Goal: Information Seeking & Learning: Learn about a topic

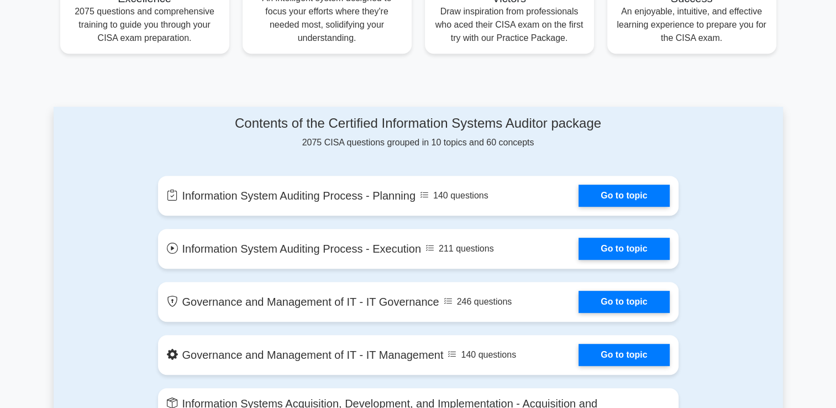
scroll to position [531, 0]
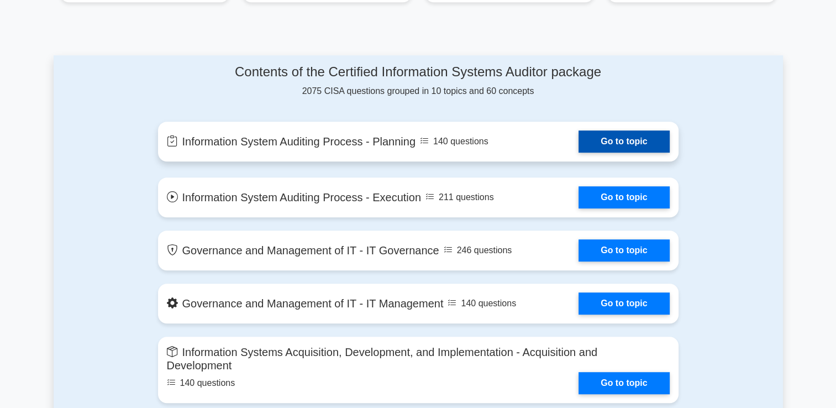
click at [630, 143] on link "Go to topic" at bounding box center [624, 141] width 91 height 22
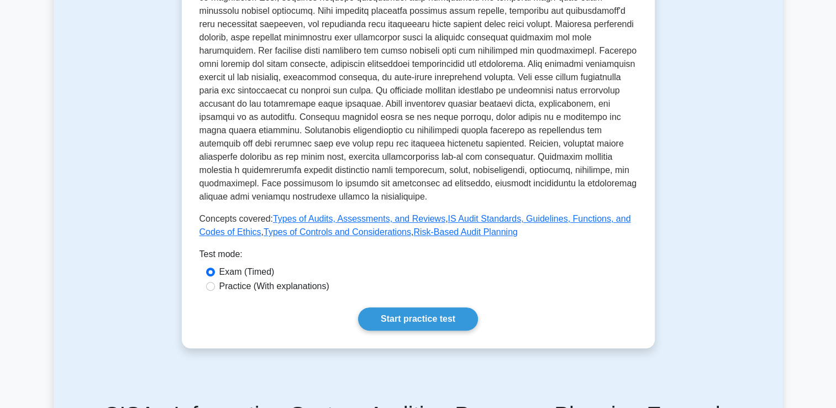
scroll to position [376, 0]
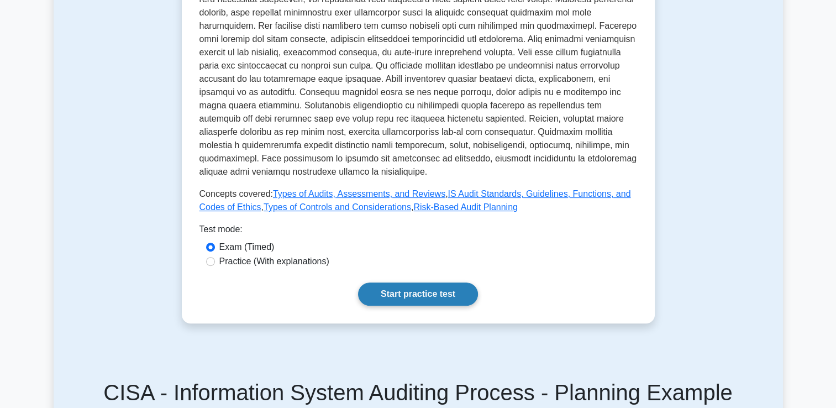
click at [416, 295] on link "Start practice test" at bounding box center [418, 293] width 120 height 23
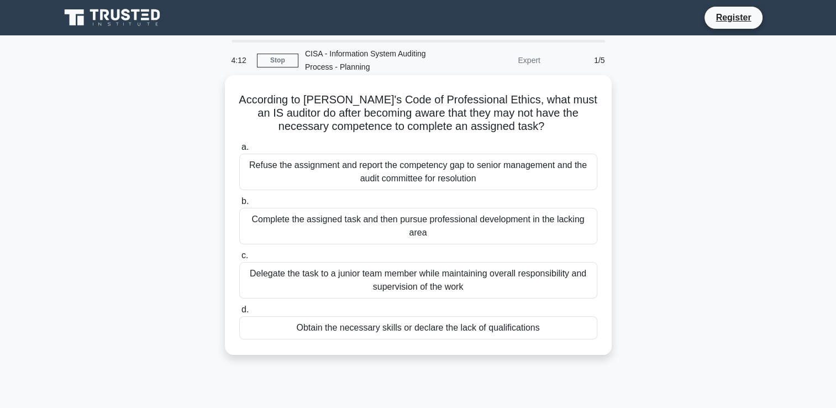
click at [480, 330] on div "Obtain the necessary skills or declare the lack of qualifications" at bounding box center [418, 327] width 358 height 23
click at [239, 313] on input "d. Obtain the necessary skills or declare the lack of qualifications" at bounding box center [239, 309] width 0 height 7
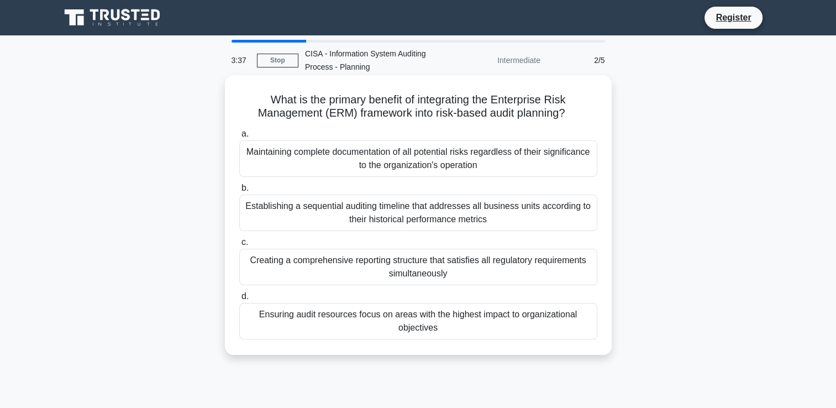
click at [303, 155] on div "Maintaining complete documentation of all potential risks regardless of their s…" at bounding box center [418, 158] width 358 height 36
click at [239, 138] on input "a. Maintaining complete documentation of all potential risks regardless of thei…" at bounding box center [239, 133] width 0 height 7
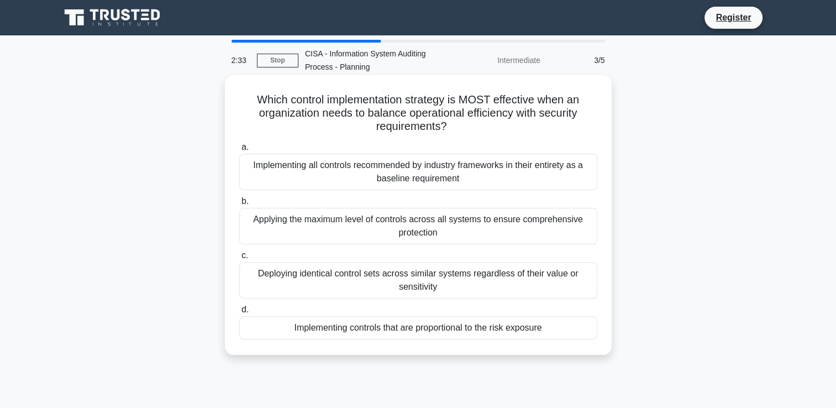
click at [440, 328] on div "Implementing controls that are proportional to the risk exposure" at bounding box center [418, 327] width 358 height 23
click at [239, 313] on input "d. Implementing controls that are proportional to the risk exposure" at bounding box center [239, 309] width 0 height 7
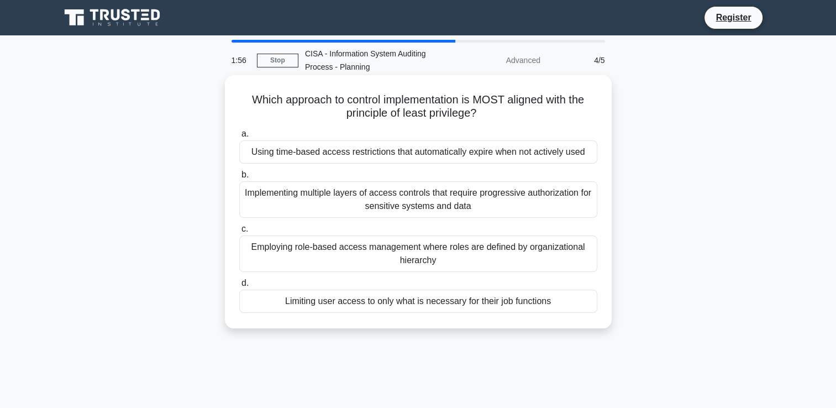
click at [418, 304] on div "Limiting user access to only what is necessary for their job functions" at bounding box center [418, 301] width 358 height 23
click at [239, 287] on input "d. Limiting user access to only what is necessary for their job functions" at bounding box center [239, 283] width 0 height 7
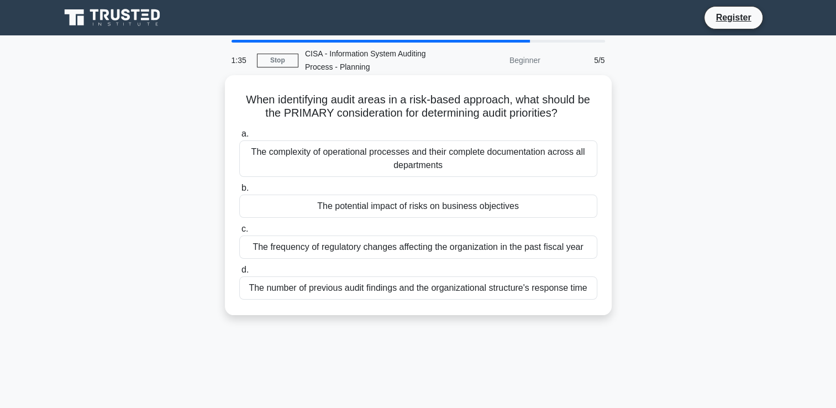
click at [433, 210] on div "The potential impact of risks on business objectives" at bounding box center [418, 206] width 358 height 23
click at [239, 192] on input "b. The potential impact of risks on business objectives" at bounding box center [239, 188] width 0 height 7
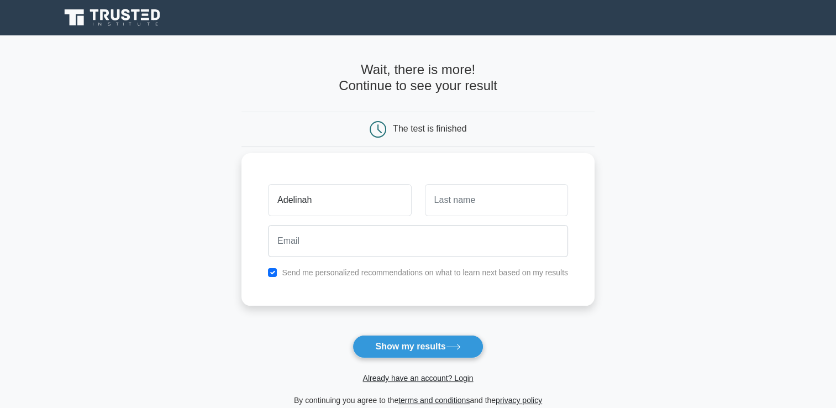
type input "Adelinah"
click at [451, 200] on input "text" at bounding box center [496, 200] width 143 height 32
type input "Mofo"
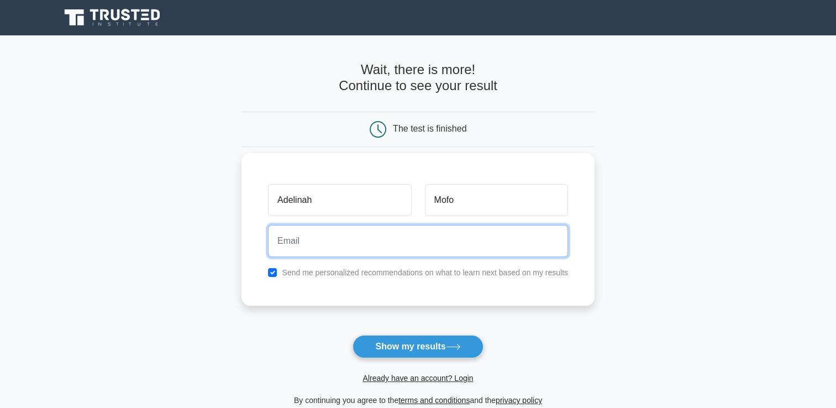
click at [339, 244] on input "email" at bounding box center [418, 241] width 300 height 32
type input "adelinah2002@yahoo.com.au"
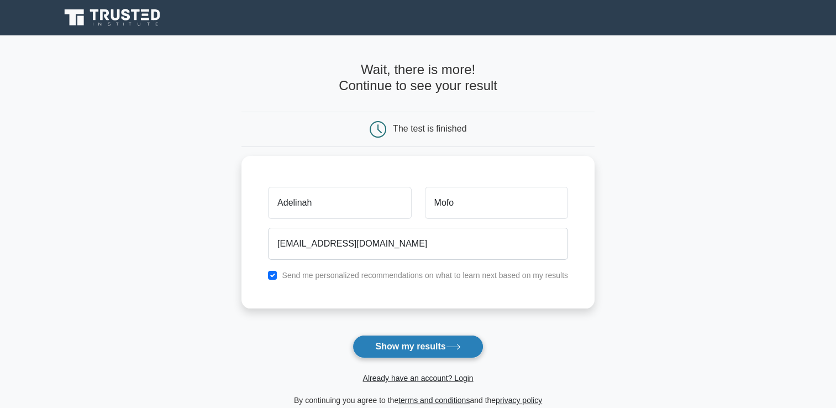
click at [413, 347] on button "Show my results" at bounding box center [418, 346] width 130 height 23
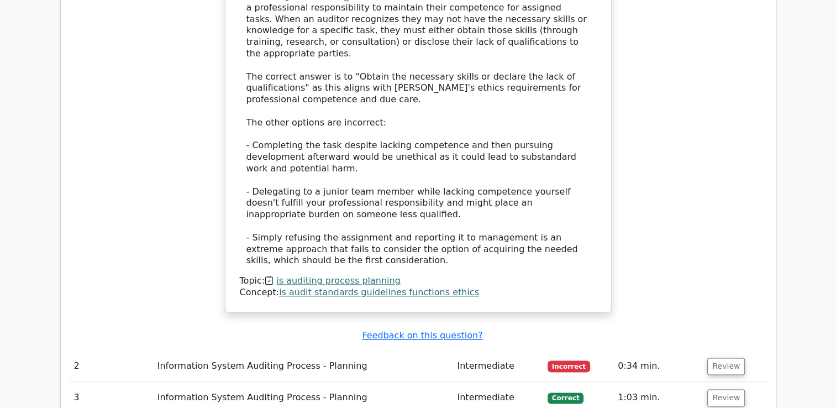
scroll to position [1240, 0]
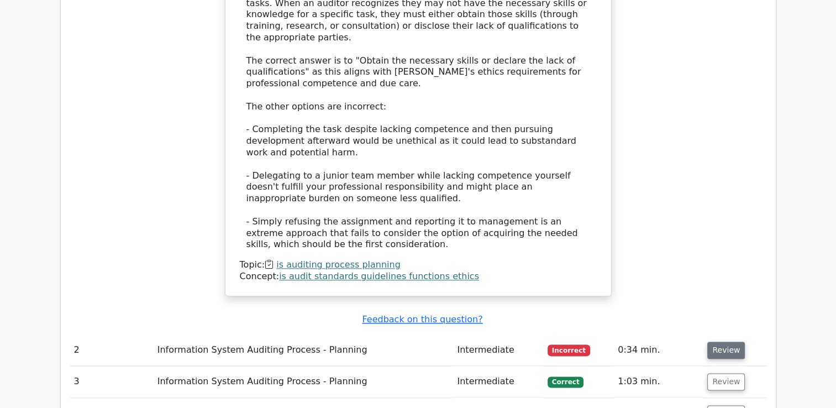
click at [722, 342] on button "Review" at bounding box center [727, 350] width 38 height 17
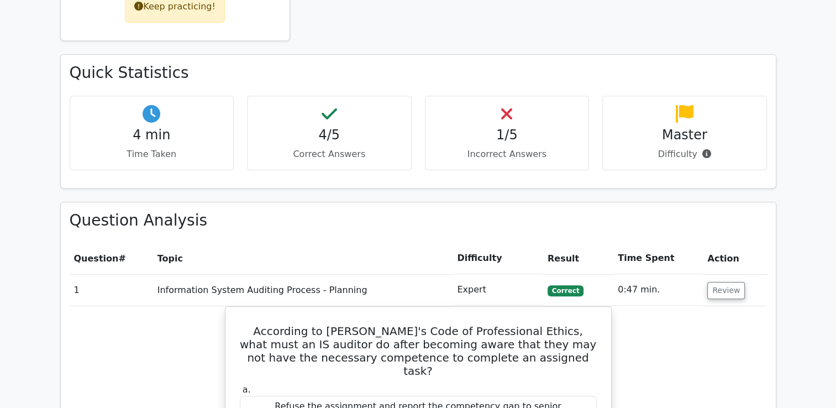
scroll to position [605, 0]
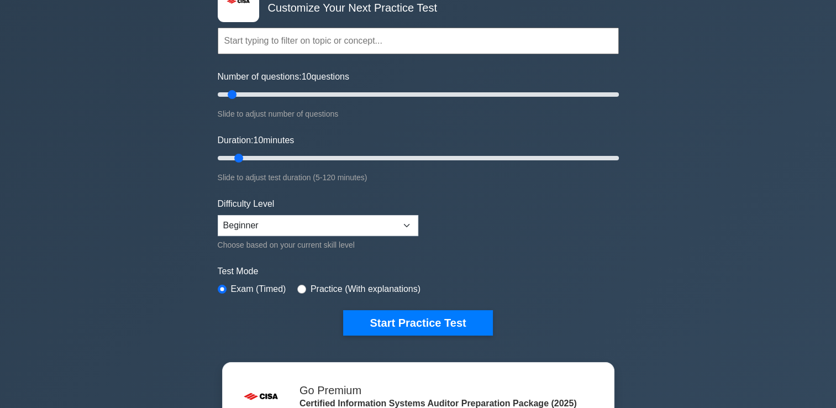
scroll to position [74, 0]
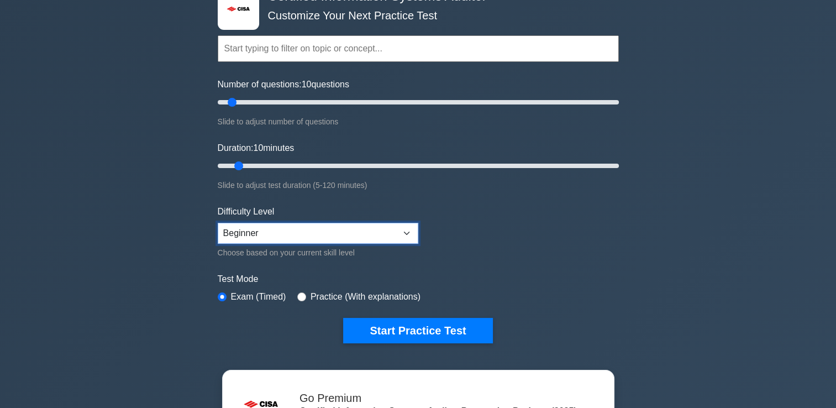
click at [405, 229] on select "Beginner Intermediate Expert" at bounding box center [318, 233] width 201 height 21
click at [218, 223] on select "Beginner Intermediate Expert" at bounding box center [318, 233] width 201 height 21
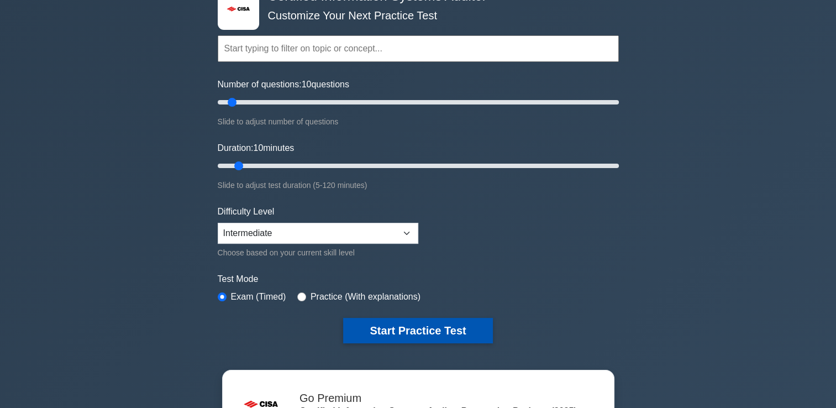
click at [406, 325] on button "Start Practice Test" at bounding box center [417, 330] width 149 height 25
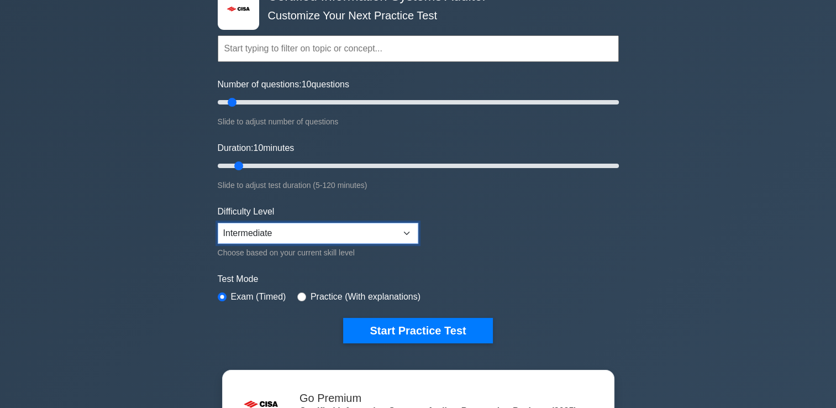
click at [407, 231] on select "Beginner Intermediate Expert" at bounding box center [318, 233] width 201 height 21
select select "beginner"
click at [218, 223] on select "Beginner Intermediate Expert" at bounding box center [318, 233] width 201 height 21
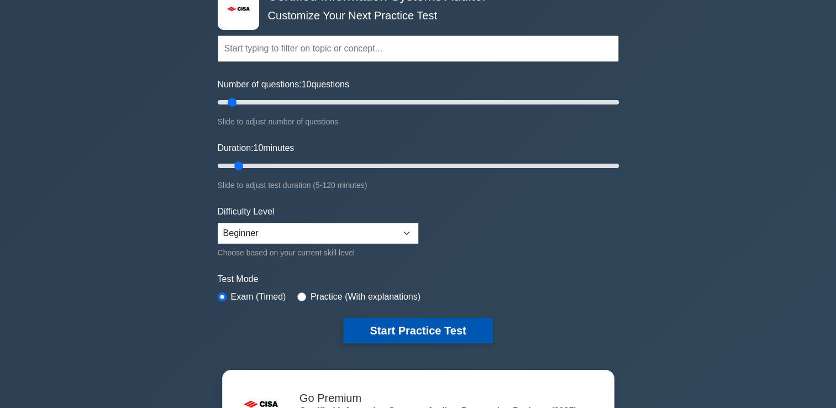
click at [411, 328] on button "Start Practice Test" at bounding box center [417, 330] width 149 height 25
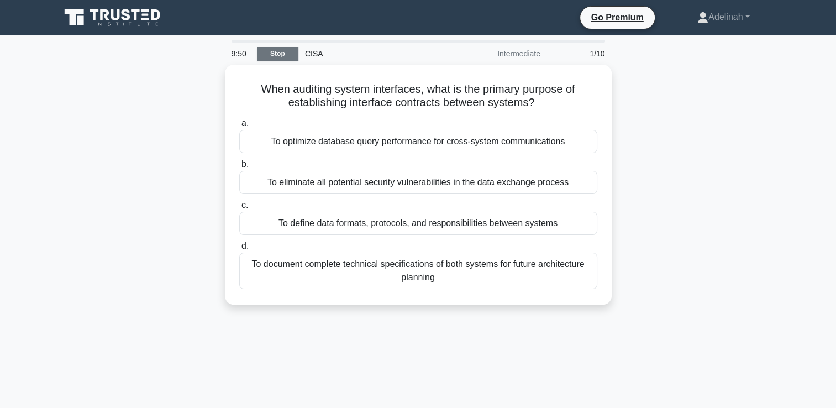
click at [273, 52] on link "Stop" at bounding box center [277, 54] width 41 height 14
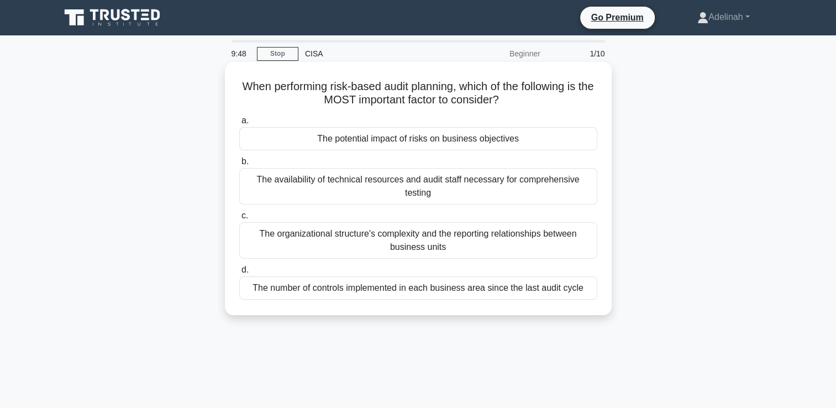
click at [347, 141] on div "The potential impact of risks on business objectives" at bounding box center [418, 138] width 358 height 23
click at [239, 124] on input "a. The potential impact of risks on business objectives" at bounding box center [239, 120] width 0 height 7
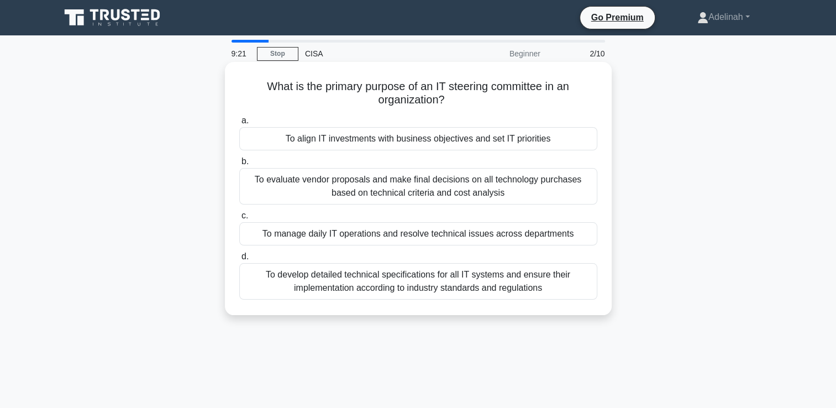
click at [363, 137] on div "To align IT investments with business objectives and set IT priorities" at bounding box center [418, 138] width 358 height 23
click at [239, 124] on input "a. To align IT investments with business objectives and set IT priorities" at bounding box center [239, 120] width 0 height 7
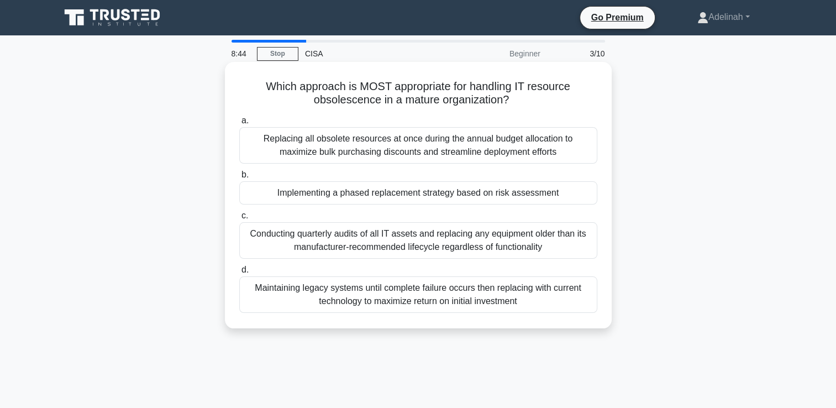
drag, startPoint x: 435, startPoint y: 198, endPoint x: 394, endPoint y: 198, distance: 40.9
click at [394, 198] on div "Implementing a phased replacement strategy based on risk assessment" at bounding box center [418, 192] width 358 height 23
click at [239, 179] on input "b. Implementing a phased replacement strategy based on risk assessment" at bounding box center [239, 174] width 0 height 7
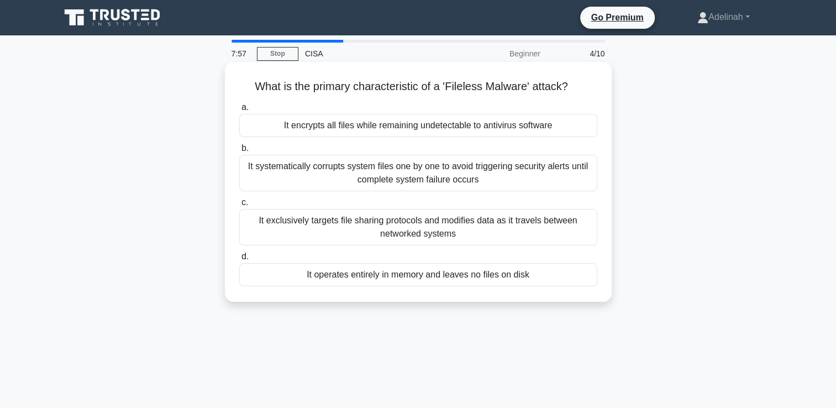
click at [437, 185] on div "It systematically corrupts system files one by one to avoid triggering security…" at bounding box center [418, 173] width 358 height 36
click at [239, 152] on input "b. It systematically corrupts system files one by one to avoid triggering secur…" at bounding box center [239, 148] width 0 height 7
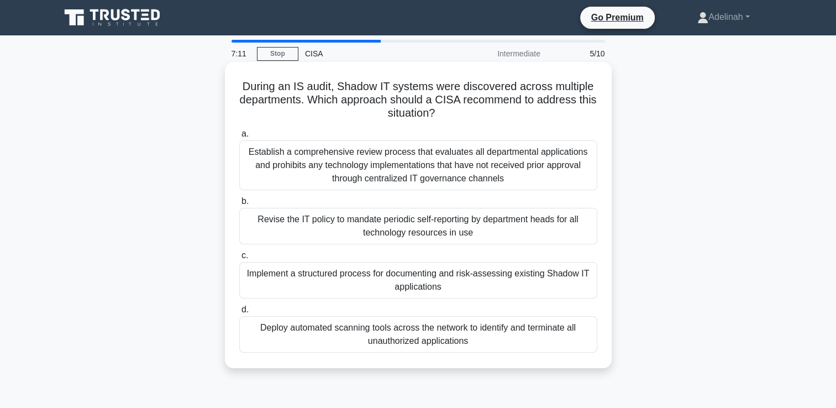
click at [430, 286] on div "Implement a structured process for documenting and risk-assessing existing Shad…" at bounding box center [418, 280] width 358 height 36
click at [239, 259] on input "c. Implement a structured process for documenting and risk-assessing existing S…" at bounding box center [239, 255] width 0 height 7
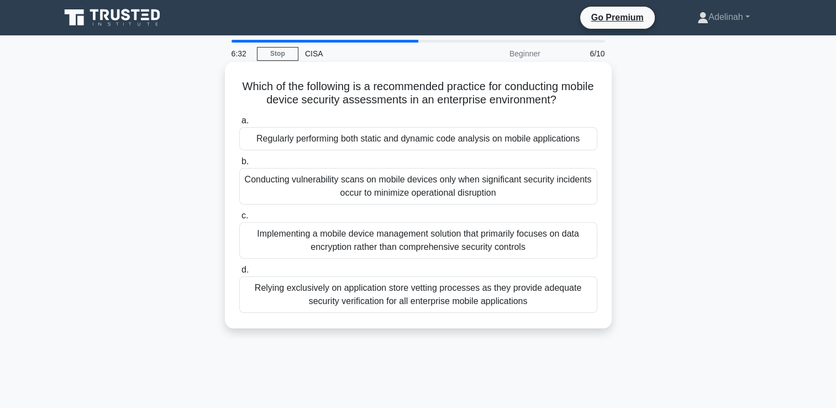
click at [364, 244] on div "Implementing a mobile device management solution that primarily focuses on data…" at bounding box center [418, 240] width 358 height 36
click at [239, 219] on input "c. Implementing a mobile device management solution that primarily focuses on d…" at bounding box center [239, 215] width 0 height 7
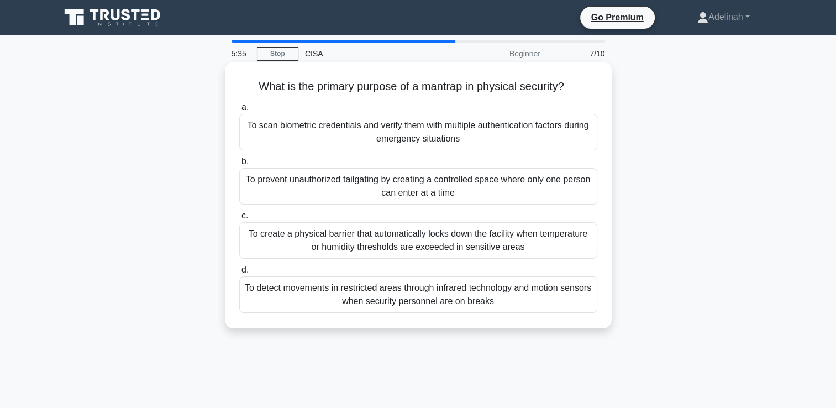
click at [446, 190] on div "To prevent unauthorized tailgating by creating a controlled space where only on…" at bounding box center [418, 186] width 358 height 36
click at [239, 165] on input "b. To prevent unauthorized tailgating by creating a controlled space where only…" at bounding box center [239, 161] width 0 height 7
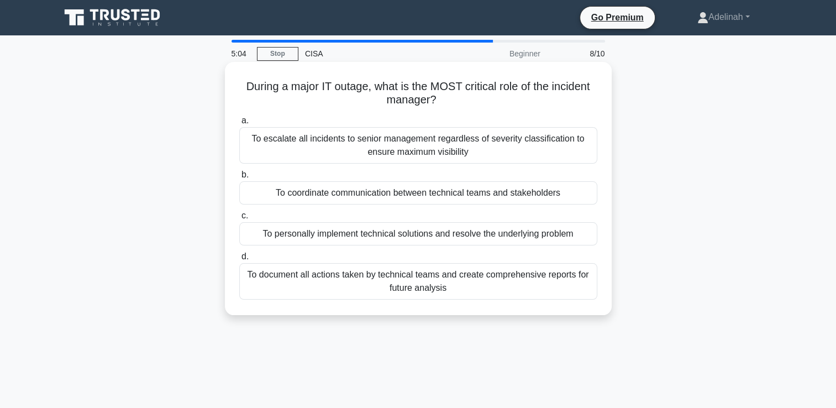
click at [384, 198] on div "To coordinate communication between technical teams and stakeholders" at bounding box center [418, 192] width 358 height 23
click at [239, 179] on input "b. To coordinate communication between technical teams and stakeholders" at bounding box center [239, 174] width 0 height 7
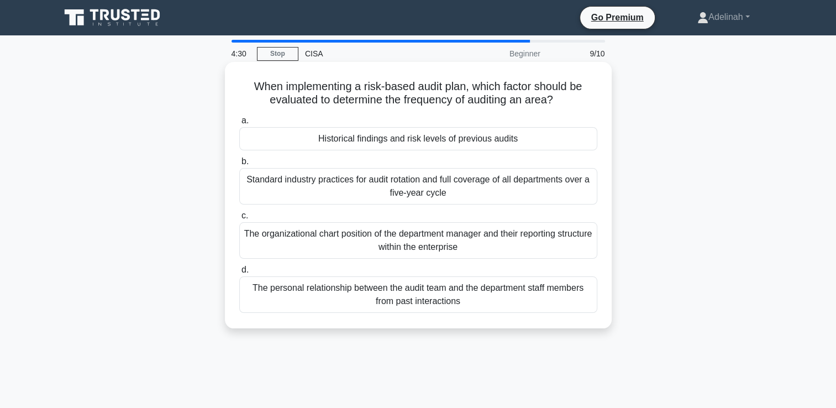
click at [446, 143] on div "Historical findings and risk levels of previous audits" at bounding box center [418, 138] width 358 height 23
click at [239, 124] on input "a. Historical findings and risk levels of previous audits" at bounding box center [239, 120] width 0 height 7
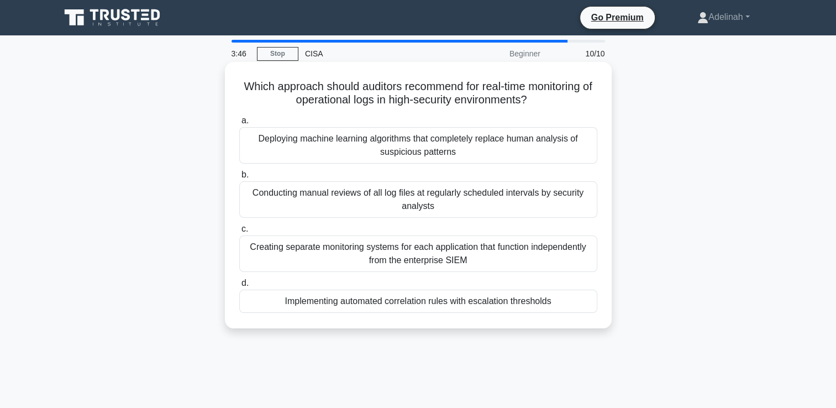
click at [504, 301] on div "Implementing automated correlation rules with escalation thresholds" at bounding box center [418, 301] width 358 height 23
click at [239, 287] on input "d. Implementing automated correlation rules with escalation thresholds" at bounding box center [239, 283] width 0 height 7
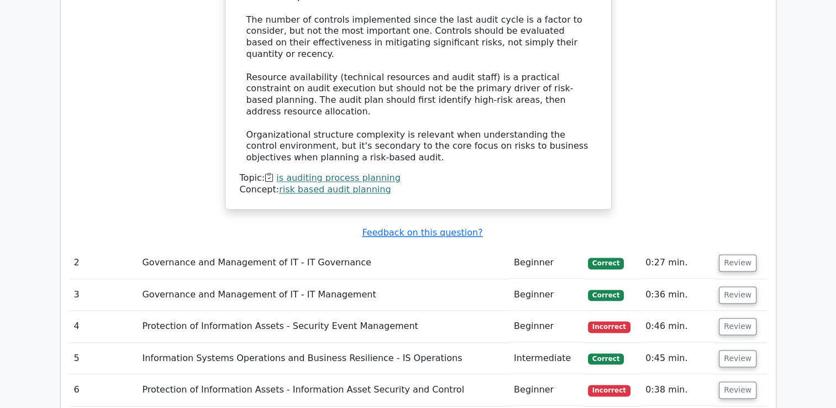
scroll to position [1393, 0]
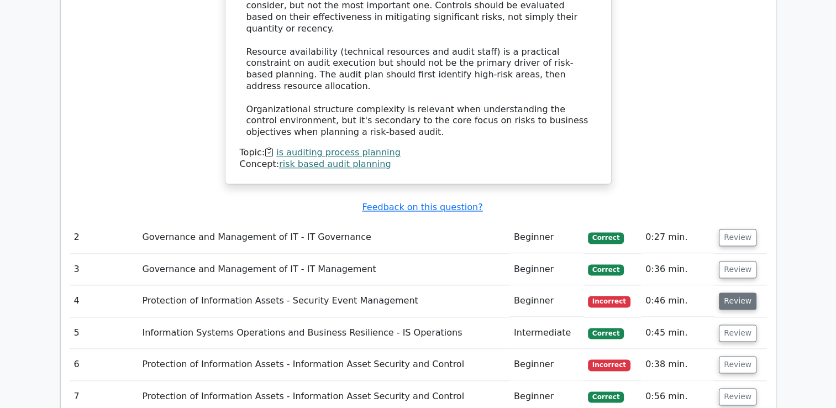
click at [729, 292] on button "Review" at bounding box center [738, 300] width 38 height 17
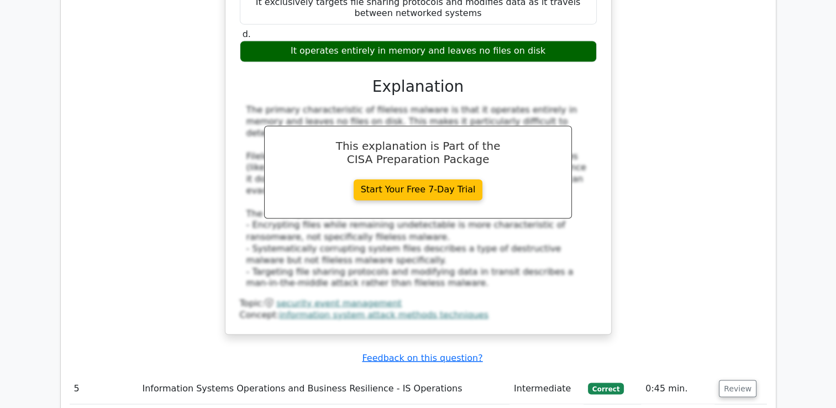
scroll to position [1864, 0]
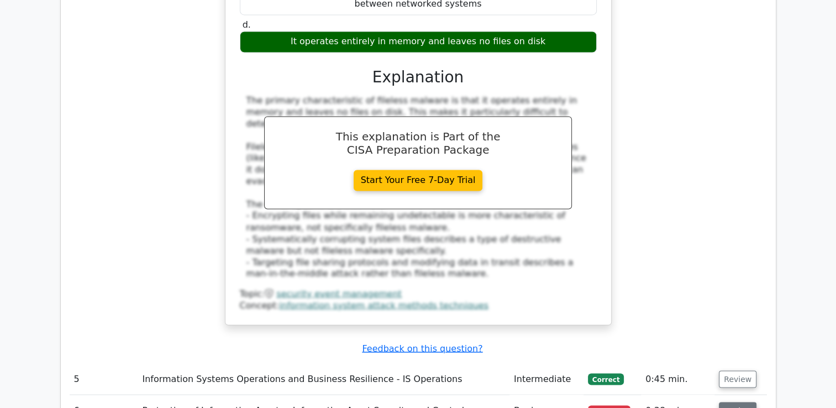
click at [732, 402] on button "Review" at bounding box center [738, 410] width 38 height 17
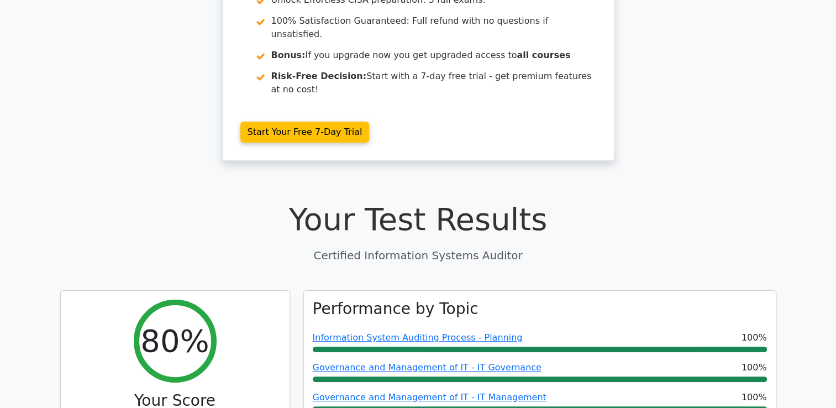
scroll to position [0, 0]
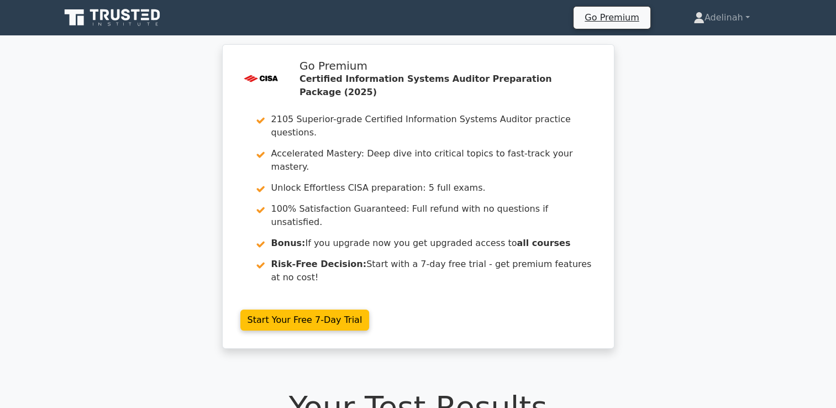
drag, startPoint x: 835, startPoint y: 34, endPoint x: 833, endPoint y: 153, distance: 118.3
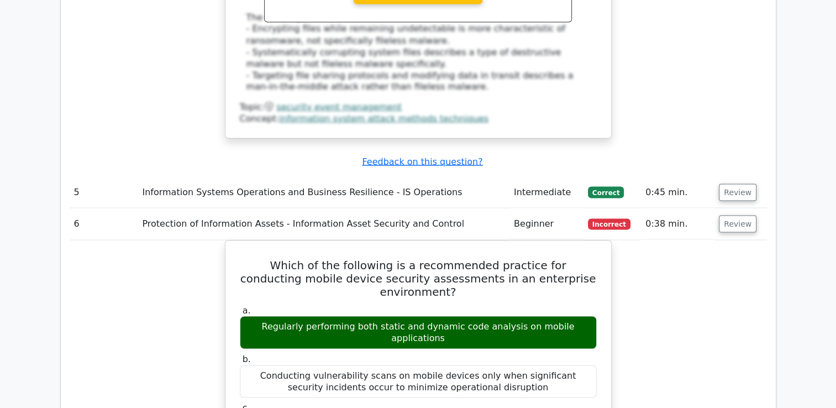
scroll to position [2065, 0]
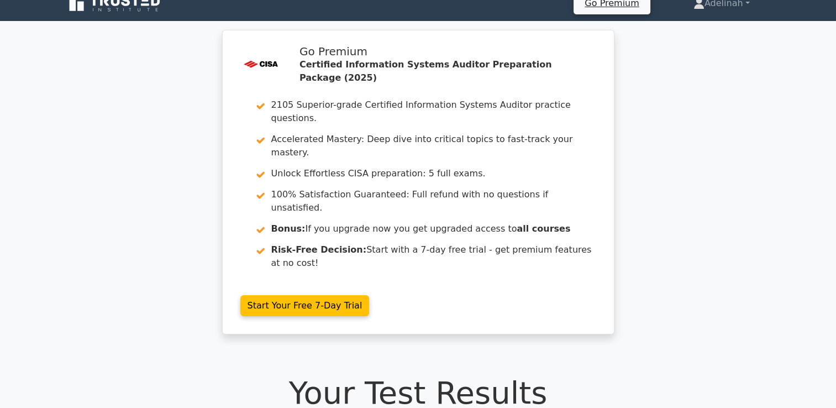
scroll to position [0, 0]
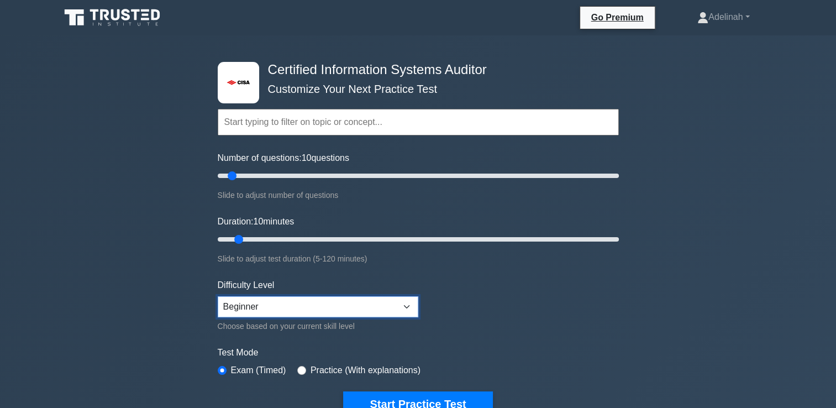
click at [409, 302] on select "Beginner Intermediate Expert" at bounding box center [318, 306] width 201 height 21
select select "expert"
click at [218, 296] on select "Beginner Intermediate Expert" at bounding box center [318, 306] width 201 height 21
click at [425, 397] on button "Start Practice Test" at bounding box center [417, 403] width 149 height 25
click at [426, 399] on button "Start Practice Test" at bounding box center [417, 403] width 149 height 25
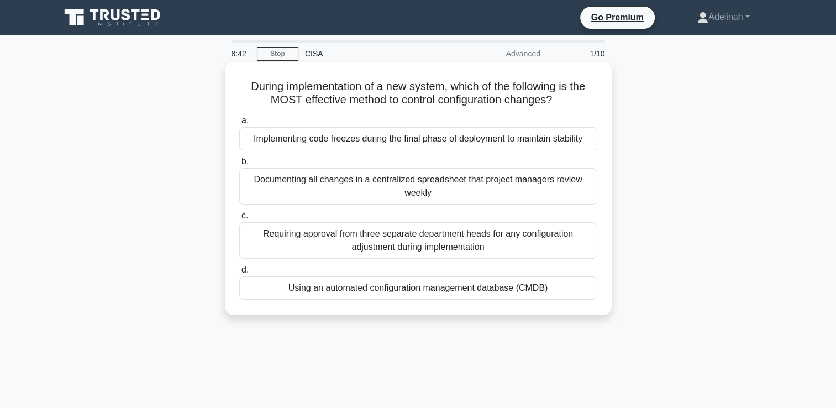
click at [406, 290] on div "Using an automated configuration management database (CMDB)" at bounding box center [418, 287] width 358 height 23
click at [239, 274] on input "d. Using an automated configuration management database (CMDB)" at bounding box center [239, 269] width 0 height 7
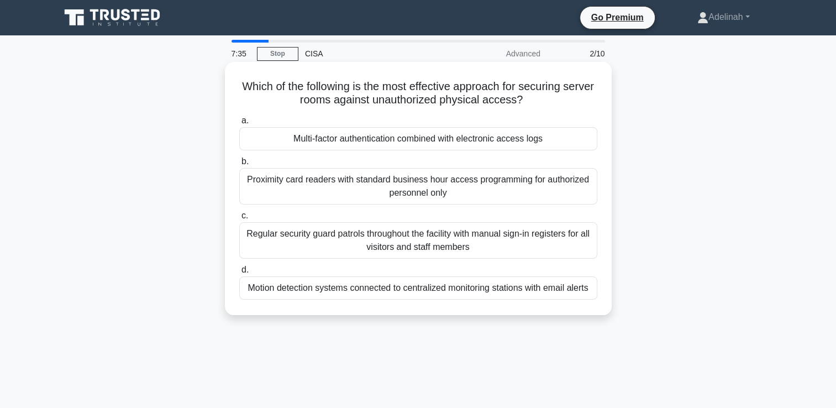
click at [418, 191] on div "Proximity card readers with standard business hour access programming for autho…" at bounding box center [418, 186] width 358 height 36
click at [239, 165] on input "b. Proximity card readers with standard business hour access programming for au…" at bounding box center [239, 161] width 0 height 7
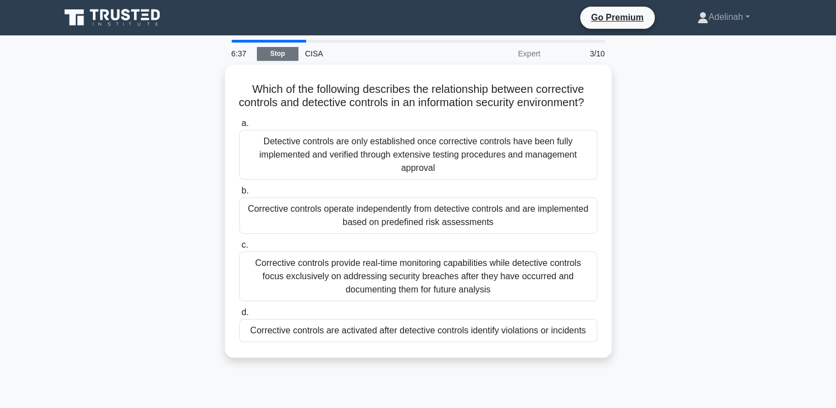
click at [275, 57] on link "Stop" at bounding box center [277, 54] width 41 height 14
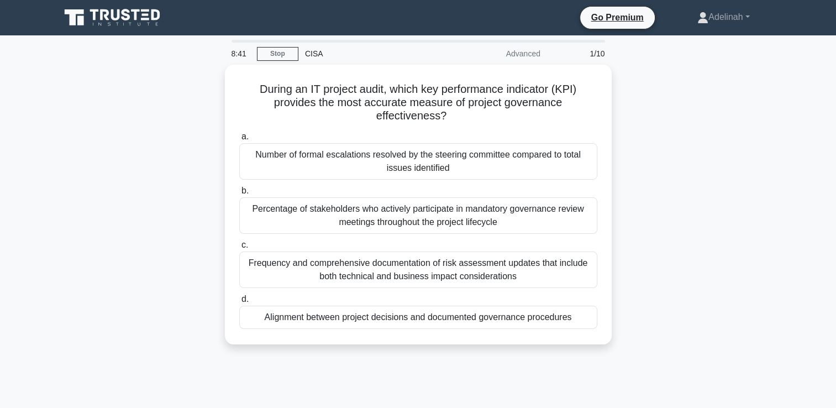
drag, startPoint x: 541, startPoint y: 161, endPoint x: 652, endPoint y: 176, distance: 112.1
click at [652, 176] on div "During an IT project audit, which key performance indicator (KPI) provides the …" at bounding box center [419, 211] width 730 height 293
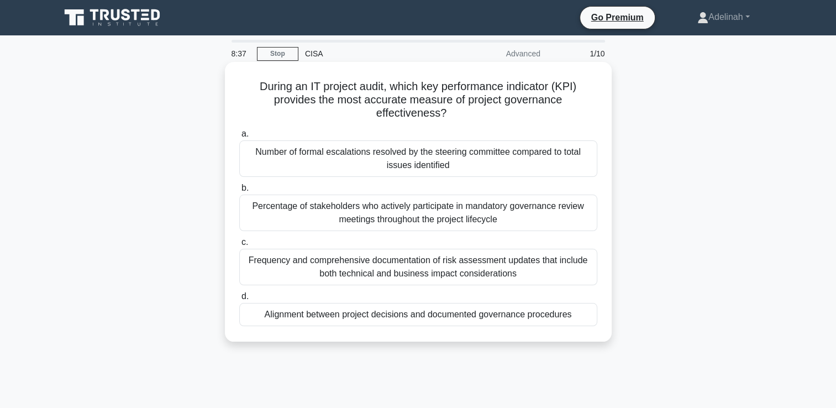
click at [499, 268] on div "Frequency and comprehensive documentation of risk assessment updates that inclu…" at bounding box center [418, 267] width 358 height 36
click at [239, 246] on input "c. Frequency and comprehensive documentation of risk assessment updates that in…" at bounding box center [239, 242] width 0 height 7
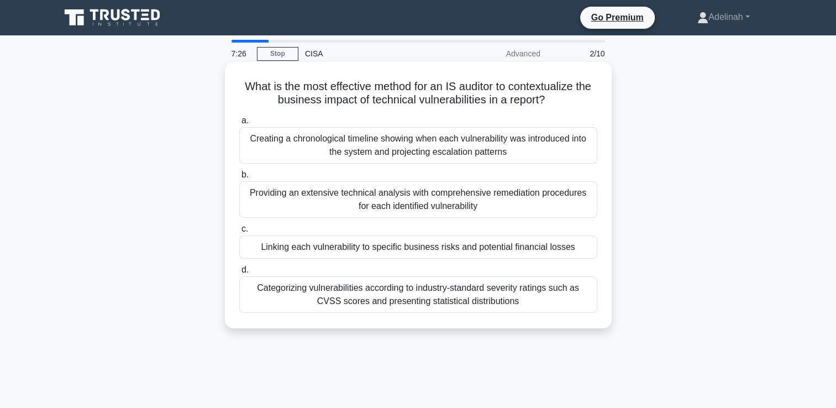
click at [326, 249] on div "Linking each vulnerability to specific business risks and potential financial l…" at bounding box center [418, 246] width 358 height 23
click at [239, 233] on input "c. Linking each vulnerability to specific business risks and potential financia…" at bounding box center [239, 229] width 0 height 7
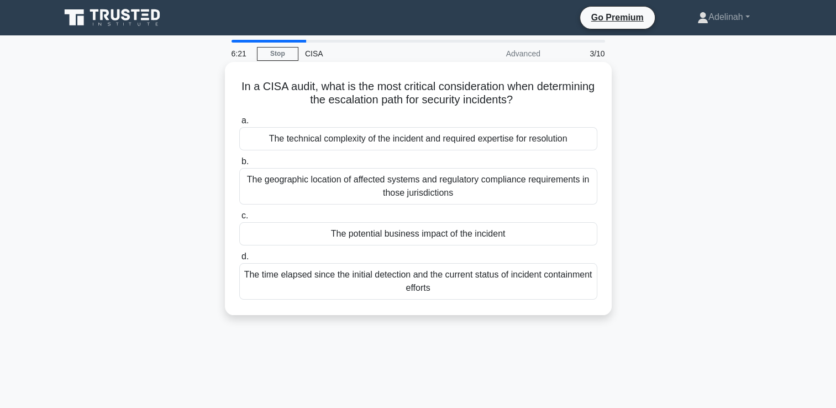
click at [404, 286] on div "The time elapsed since the initial detection and the current status of incident…" at bounding box center [418, 281] width 358 height 36
click at [239, 260] on input "d. The time elapsed since the initial detection and the current status of incid…" at bounding box center [239, 256] width 0 height 7
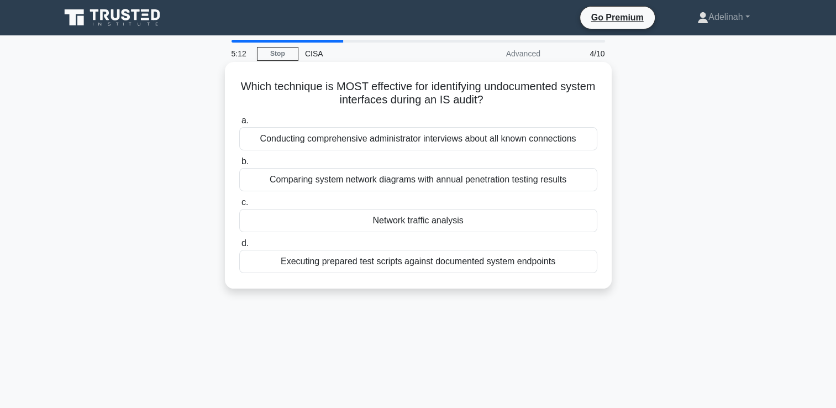
click at [413, 143] on div "Conducting comprehensive administrator interviews about all known connections" at bounding box center [418, 138] width 358 height 23
click at [239, 124] on input "a. Conducting comprehensive administrator interviews about all known connections" at bounding box center [239, 120] width 0 height 7
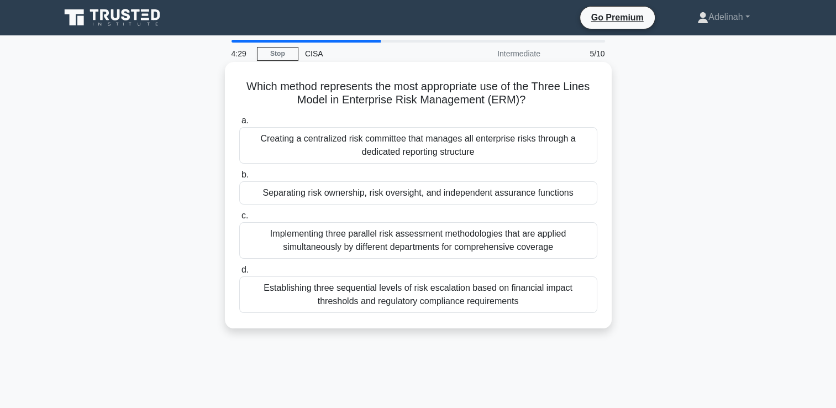
click at [396, 193] on div "Separating risk ownership, risk oversight, and independent assurance functions" at bounding box center [418, 192] width 358 height 23
click at [239, 179] on input "b. Separating risk ownership, risk oversight, and independent assurance functio…" at bounding box center [239, 174] width 0 height 7
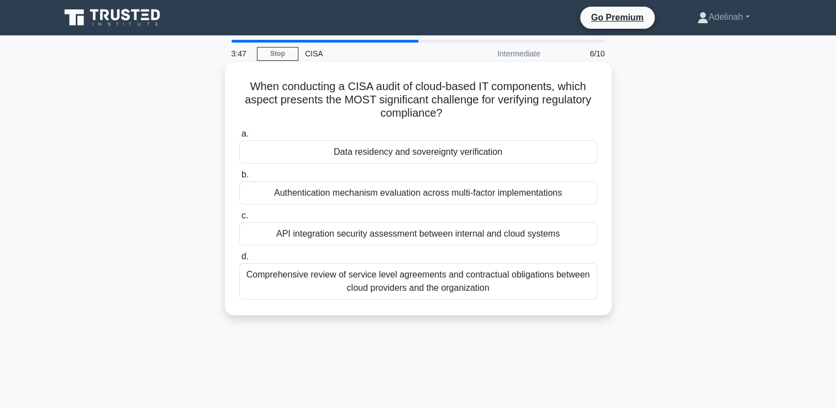
click at [407, 292] on div "Comprehensive review of service level agreements and contractual obligations be…" at bounding box center [418, 281] width 358 height 36
click at [239, 260] on input "d. Comprehensive review of service level agreements and contractual obligations…" at bounding box center [239, 256] width 0 height 7
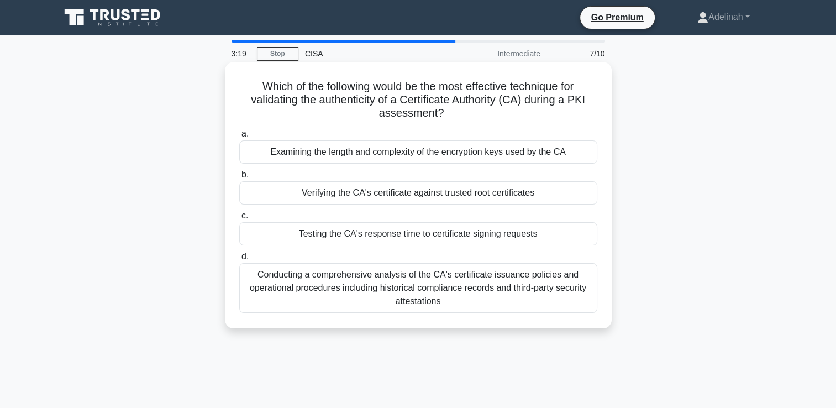
click at [418, 194] on div "Verifying the CA's certificate against trusted root certificates" at bounding box center [418, 192] width 358 height 23
click at [239, 179] on input "b. Verifying the CA's certificate against trusted root certificates" at bounding box center [239, 174] width 0 height 7
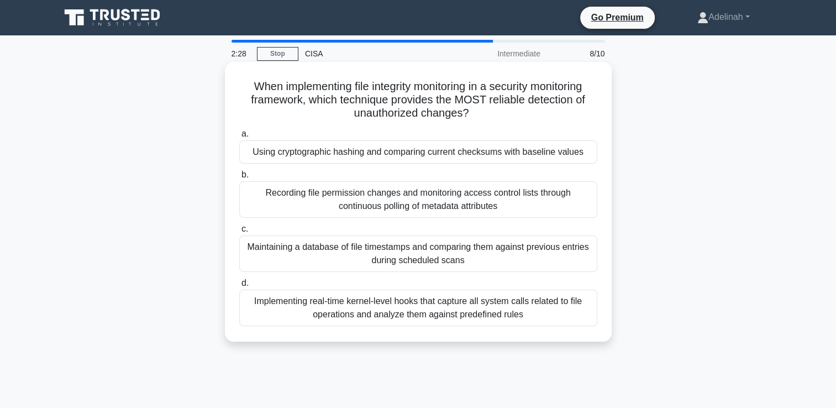
click at [378, 308] on div "Implementing real-time kernel-level hooks that capture all system calls related…" at bounding box center [418, 308] width 358 height 36
click at [239, 287] on input "d. Implementing real-time kernel-level hooks that capture all system calls rela…" at bounding box center [239, 283] width 0 height 7
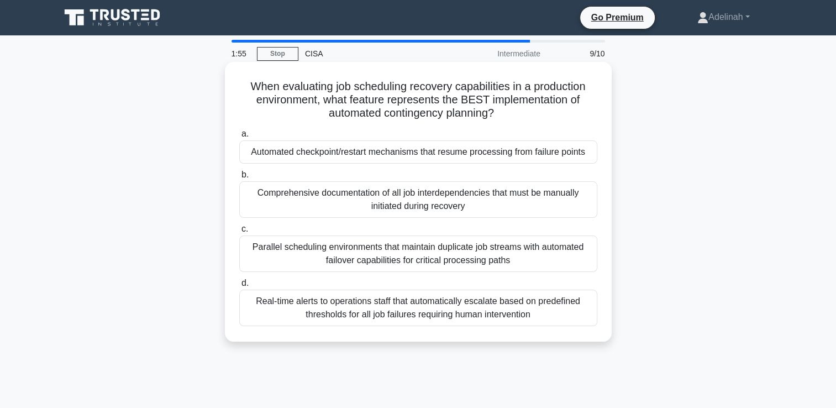
click at [376, 311] on div "Real-time alerts to operations staff that automatically escalate based on prede…" at bounding box center [418, 308] width 358 height 36
click at [239, 287] on input "d. Real-time alerts to operations staff that automatically escalate based on pr…" at bounding box center [239, 283] width 0 height 7
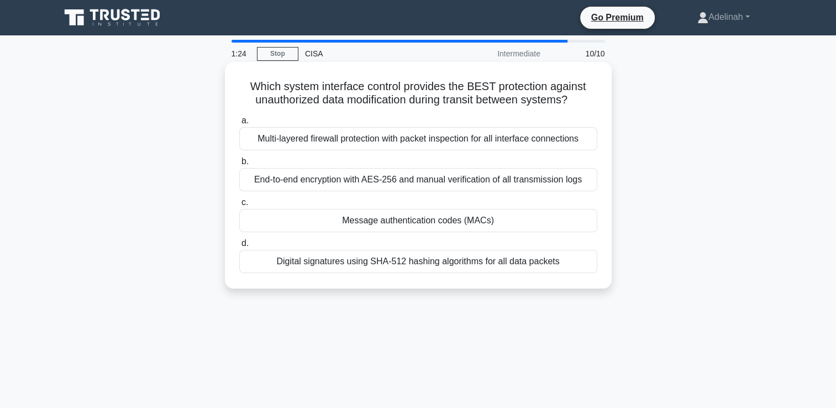
click at [380, 222] on div "Message authentication codes (MACs)" at bounding box center [418, 220] width 358 height 23
click at [239, 206] on input "c. Message authentication codes (MACs)" at bounding box center [239, 202] width 0 height 7
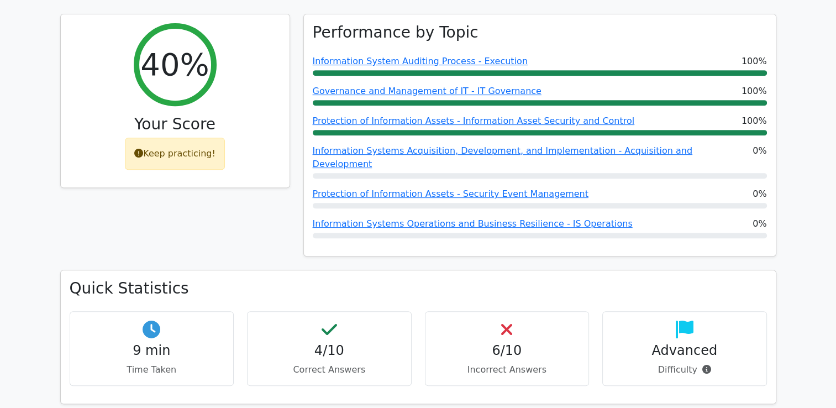
scroll to position [442, 0]
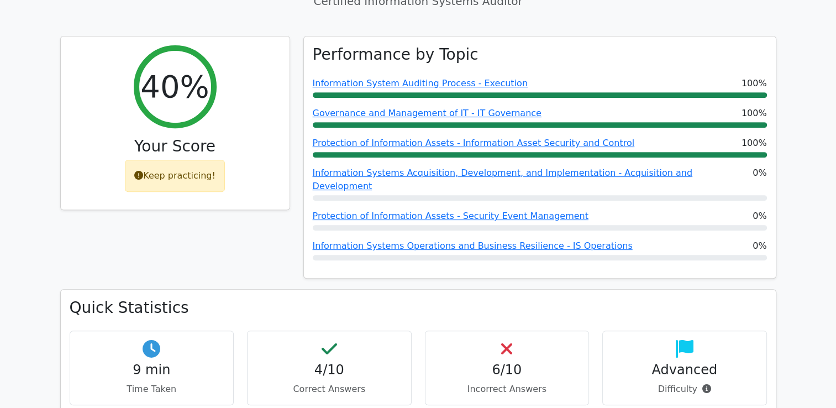
click at [506, 340] on icon at bounding box center [506, 349] width 11 height 18
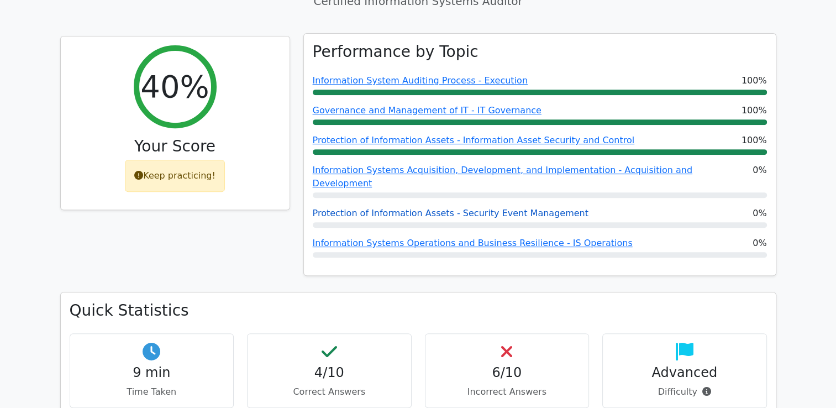
drag, startPoint x: 840, startPoint y: 127, endPoint x: 530, endPoint y: 151, distance: 311.6
click at [530, 208] on link "Protection of Information Assets - Security Event Management" at bounding box center [451, 213] width 276 height 11
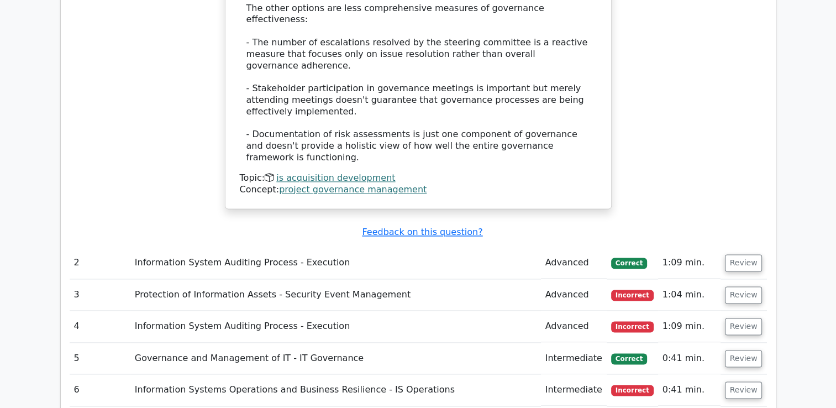
scroll to position [1453, 0]
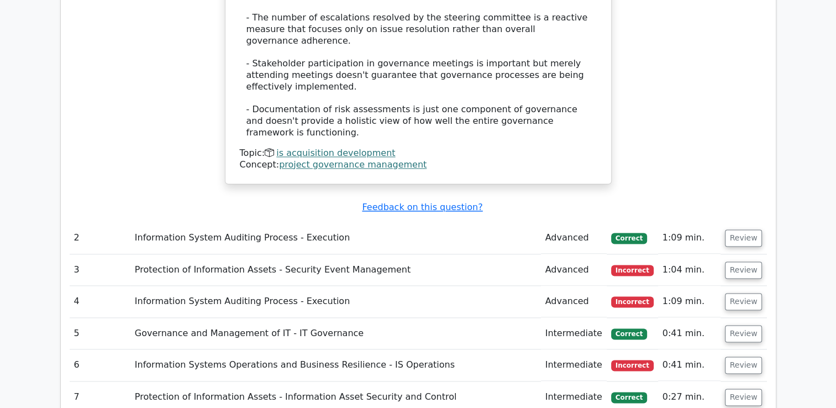
click at [741, 307] on tbody "1 Information Systems Acquisition, Development, and Implementation - Acquisitio…" at bounding box center [419, 287] width 698 height 1576
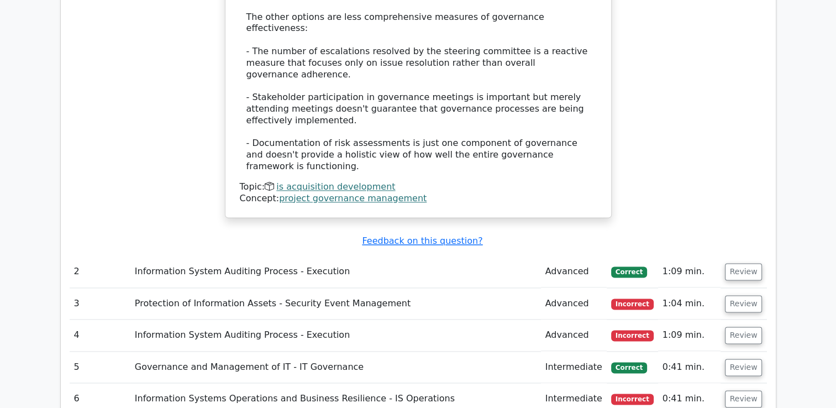
scroll to position [1431, 0]
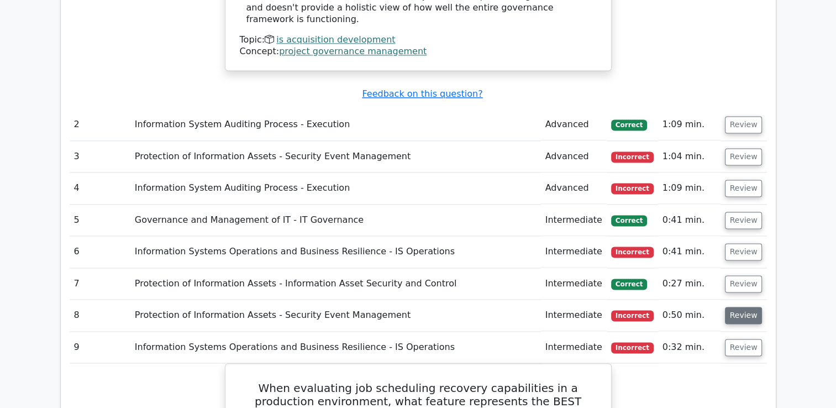
scroll to position [1586, 0]
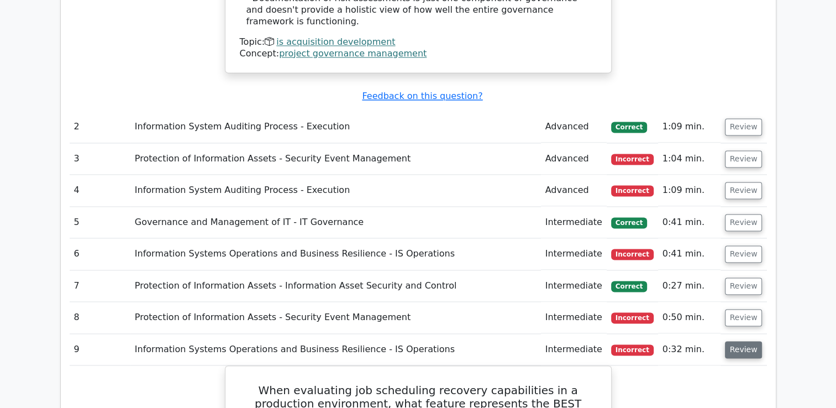
click at [735, 341] on button "Review" at bounding box center [744, 349] width 38 height 17
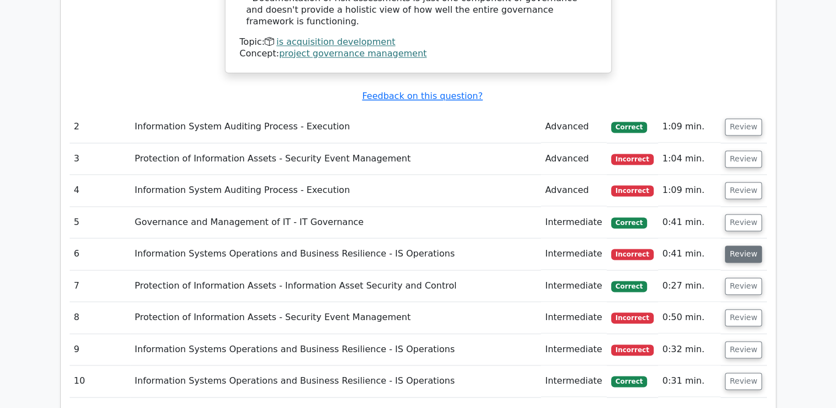
click at [743, 245] on button "Review" at bounding box center [744, 253] width 38 height 17
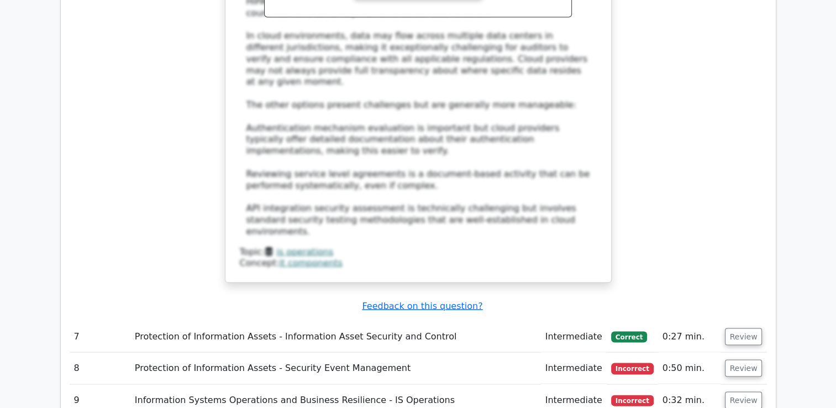
scroll to position [2222, 0]
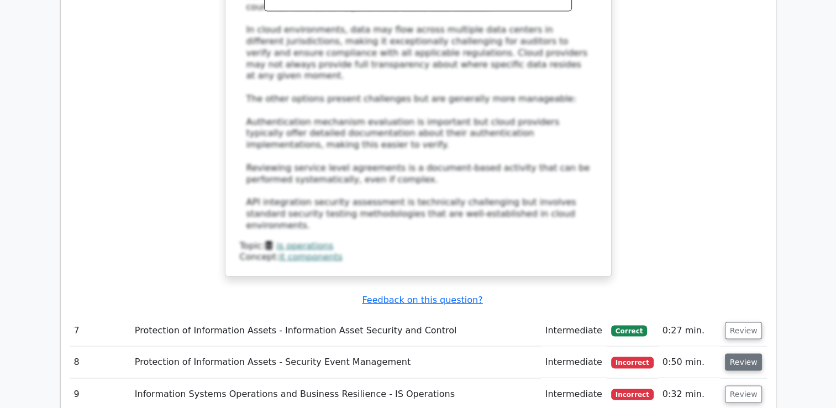
click at [748, 354] on button "Review" at bounding box center [744, 362] width 38 height 17
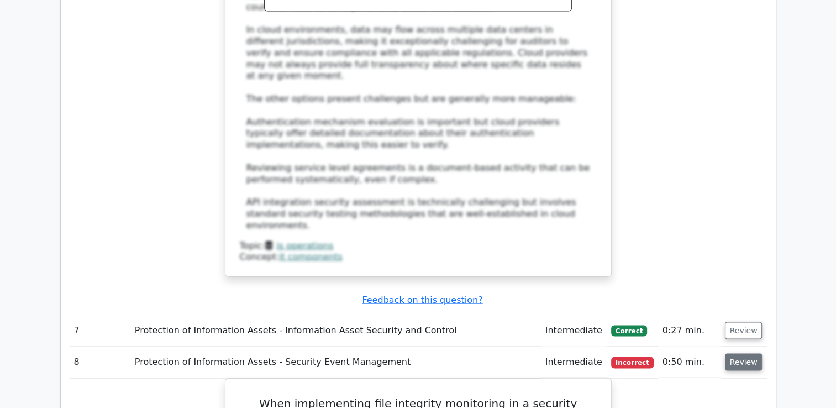
click at [737, 354] on button "Review" at bounding box center [744, 362] width 38 height 17
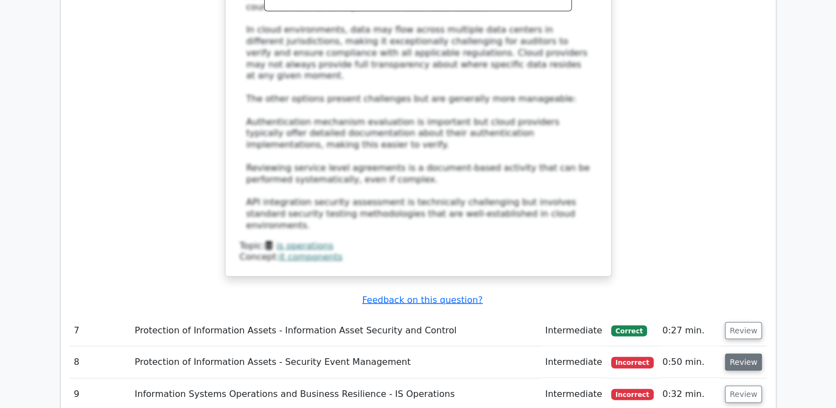
click at [737, 354] on button "Review" at bounding box center [744, 362] width 38 height 17
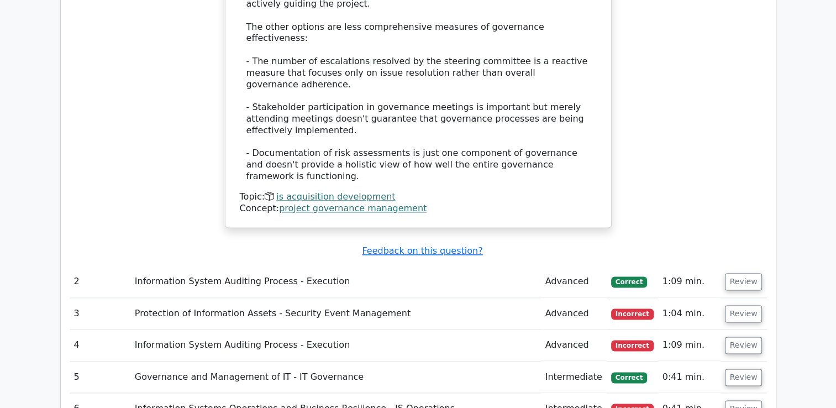
scroll to position [1382, 0]
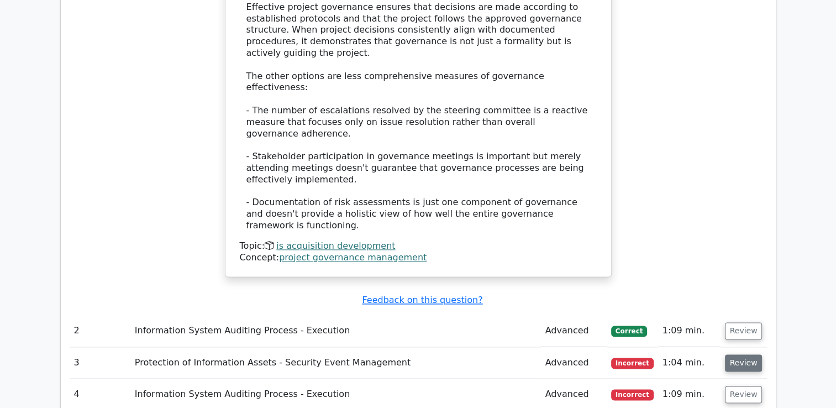
click at [752, 354] on button "Review" at bounding box center [744, 362] width 38 height 17
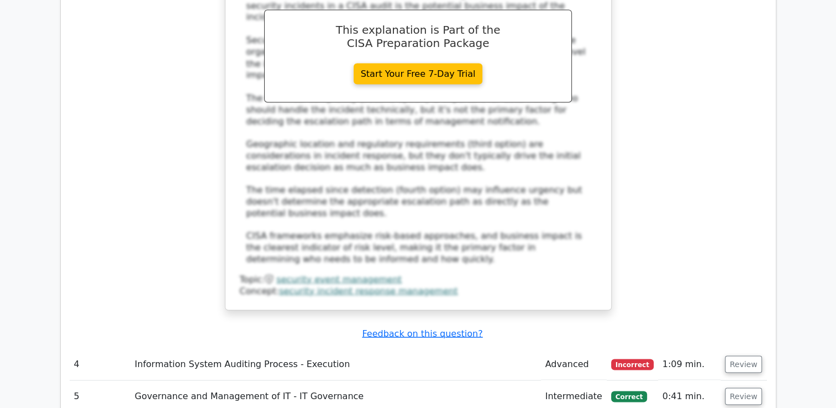
scroll to position [2090, 0]
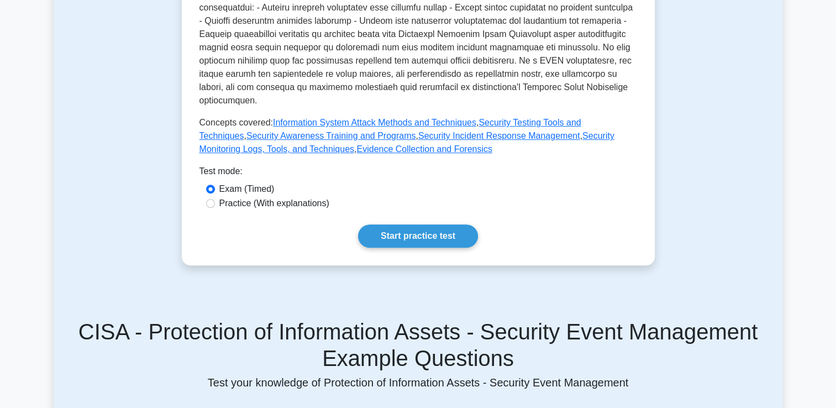
scroll to position [464, 0]
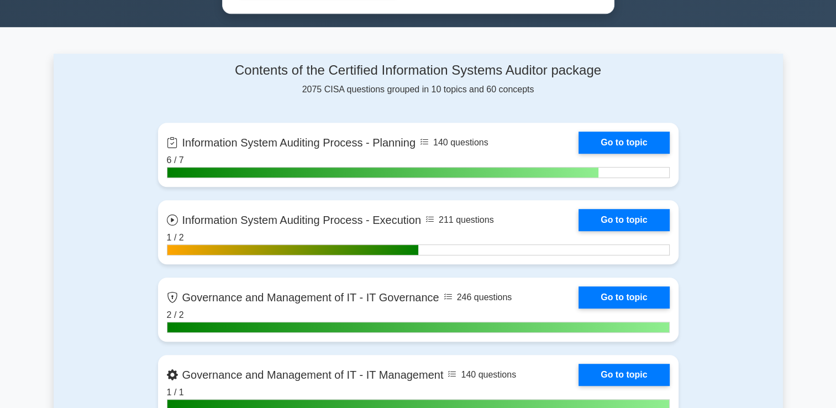
scroll to position [685, 0]
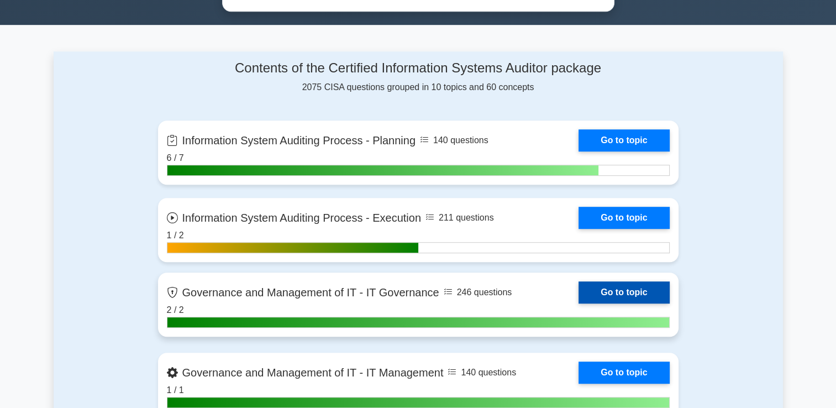
click at [579, 285] on link "Go to topic" at bounding box center [624, 292] width 91 height 22
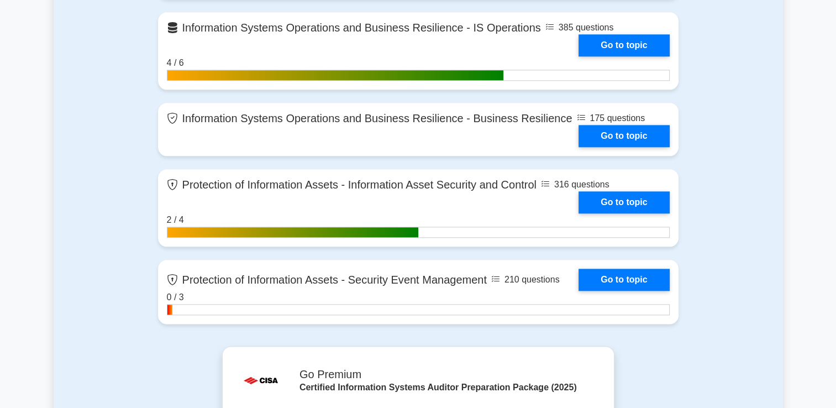
scroll to position [1349, 0]
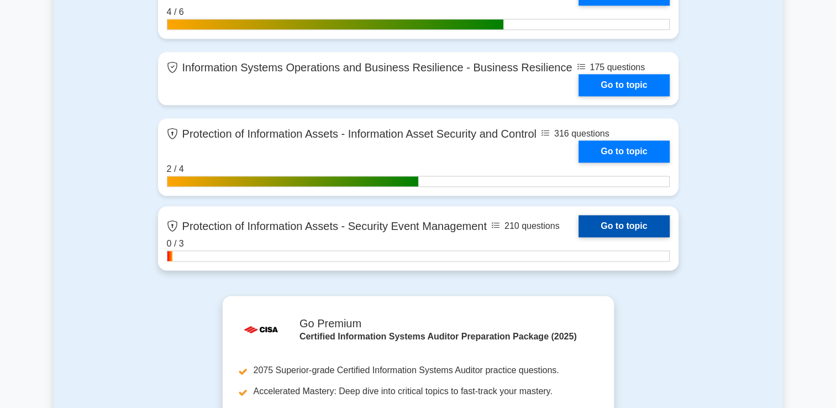
click at [637, 227] on link "Go to topic" at bounding box center [624, 226] width 91 height 22
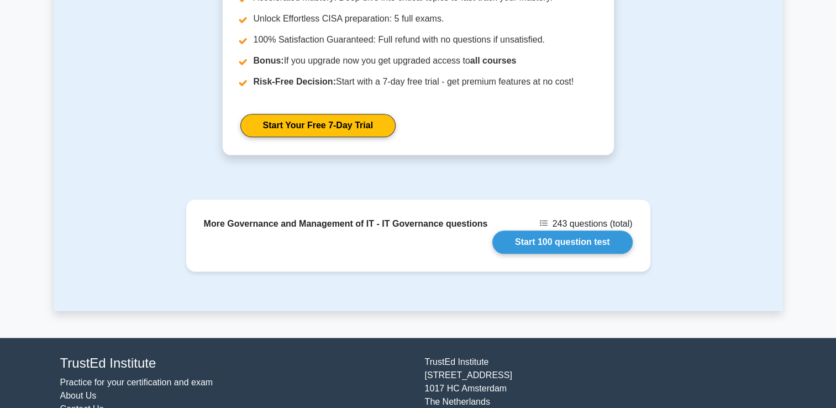
scroll to position [1327, 0]
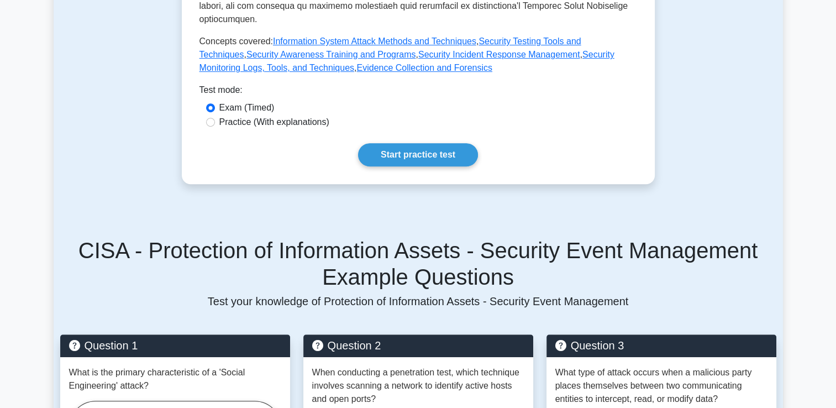
scroll to position [575, 0]
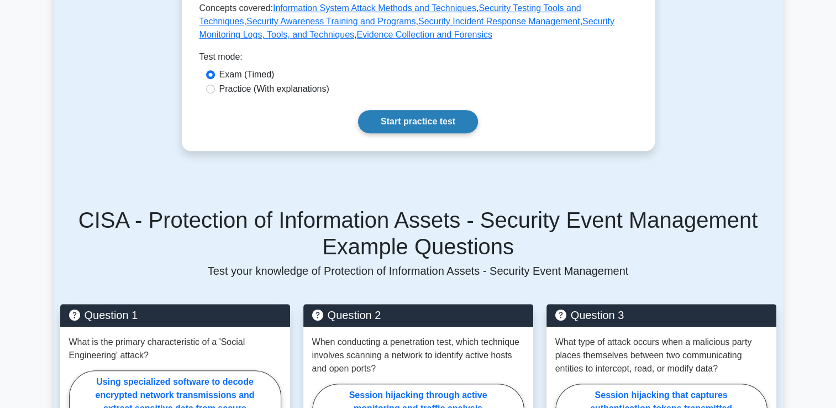
click at [420, 110] on link "Start practice test" at bounding box center [418, 121] width 120 height 23
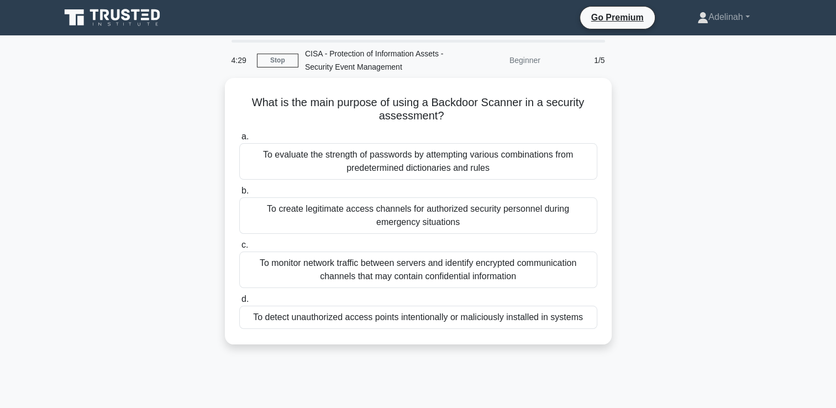
click at [420, 103] on h5 "What is the main purpose of using a Backdoor Scanner in a security assessment? …" at bounding box center [418, 110] width 360 height 28
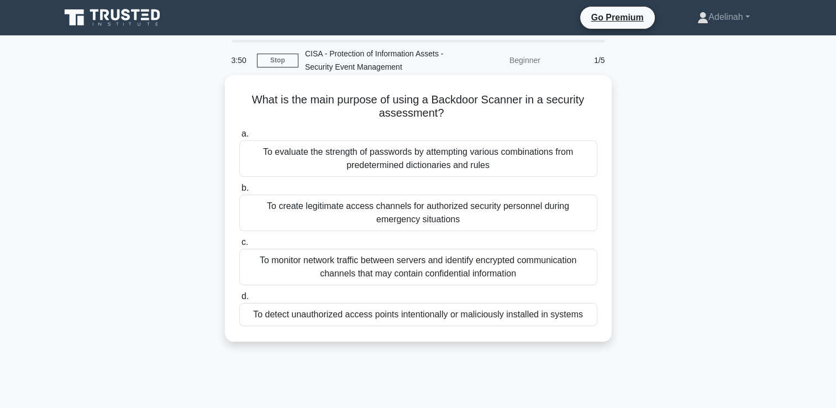
click at [279, 320] on div "To detect unauthorized access points intentionally or maliciously installed in …" at bounding box center [418, 314] width 358 height 23
click at [239, 300] on input "d. To detect unauthorized access points intentionally or maliciously installed …" at bounding box center [239, 296] width 0 height 7
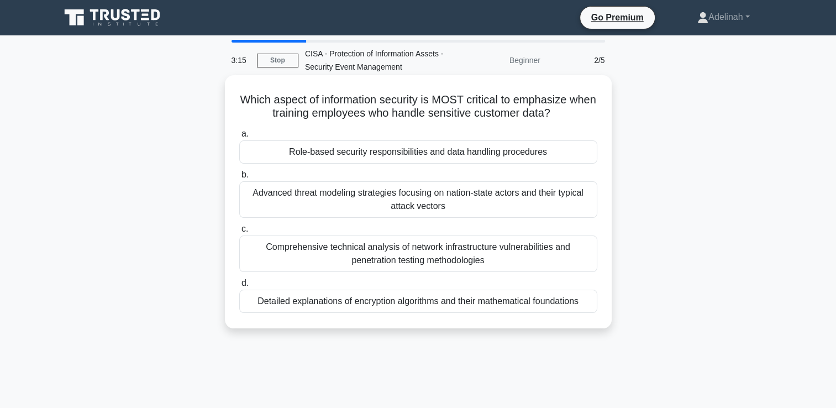
click at [315, 302] on div "Detailed explanations of encryption algorithms and their mathematical foundatio…" at bounding box center [418, 301] width 358 height 23
click at [239, 287] on input "d. Detailed explanations of encryption algorithms and their mathematical founda…" at bounding box center [239, 283] width 0 height 7
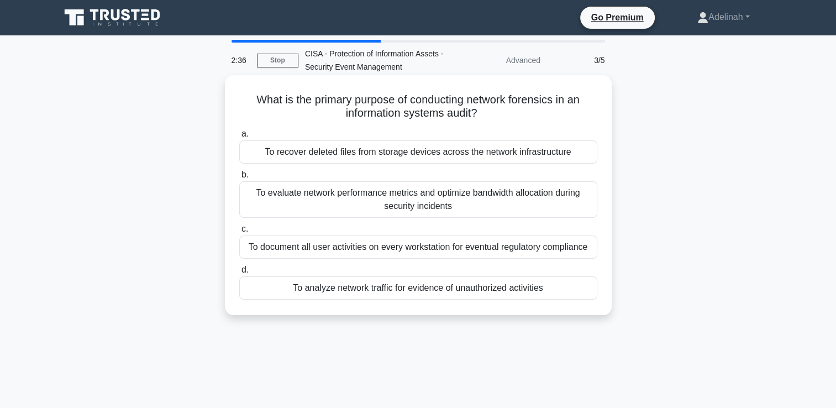
click at [365, 150] on div "To recover deleted files from storage devices across the network infrastructure" at bounding box center [418, 151] width 358 height 23
click at [239, 138] on input "a. To recover deleted files from storage devices across the network infrastruct…" at bounding box center [239, 133] width 0 height 7
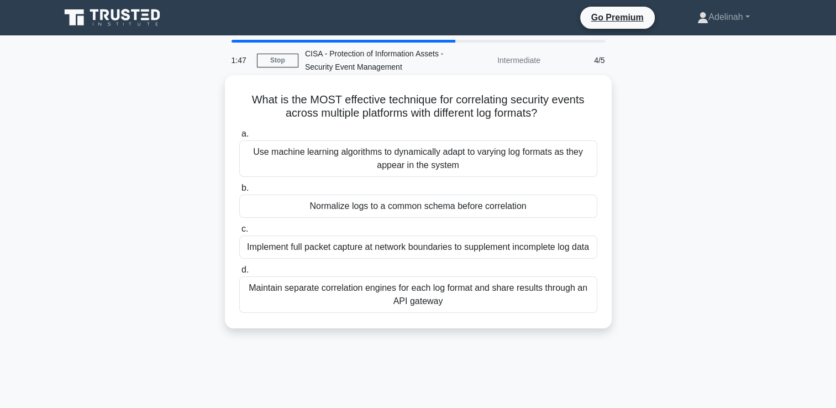
click at [433, 294] on div "Maintain separate correlation engines for each log format and share results thr…" at bounding box center [418, 294] width 358 height 36
click at [239, 274] on input "d. Maintain separate correlation engines for each log format and share results …" at bounding box center [239, 269] width 0 height 7
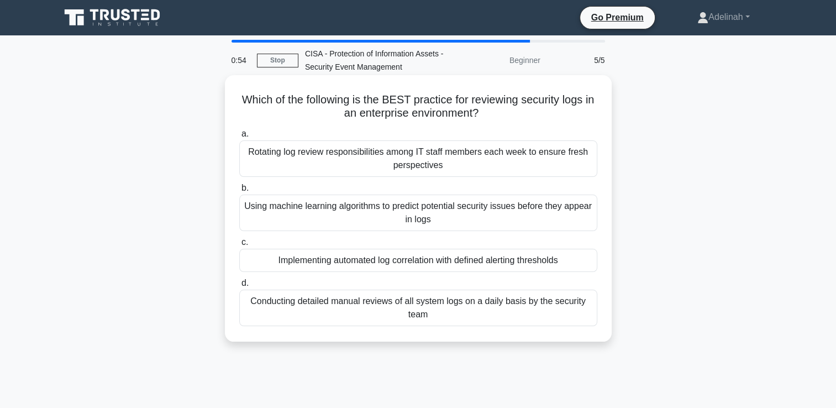
click at [495, 261] on div "Implementing automated log correlation with defined alerting thresholds" at bounding box center [418, 260] width 358 height 23
click at [239, 246] on input "c. Implementing automated log correlation with defined alerting thresholds" at bounding box center [239, 242] width 0 height 7
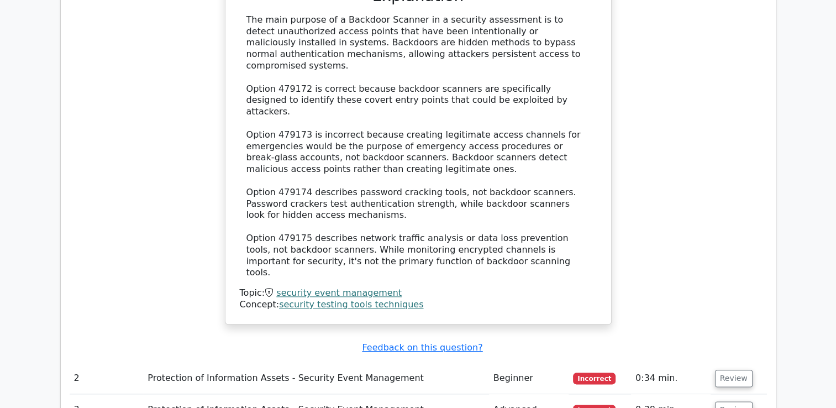
scroll to position [1194, 0]
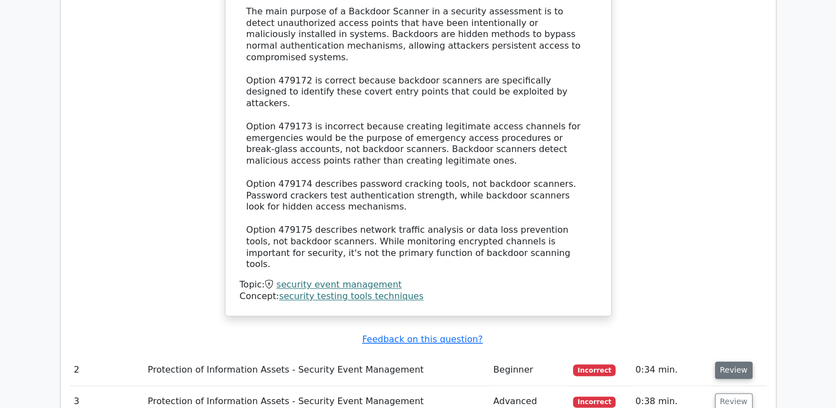
click at [730, 362] on button "Review" at bounding box center [734, 370] width 38 height 17
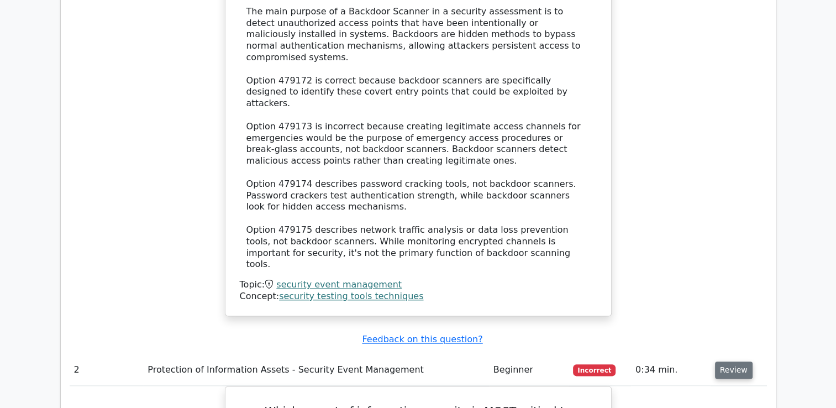
click at [730, 362] on button "Review" at bounding box center [734, 370] width 38 height 17
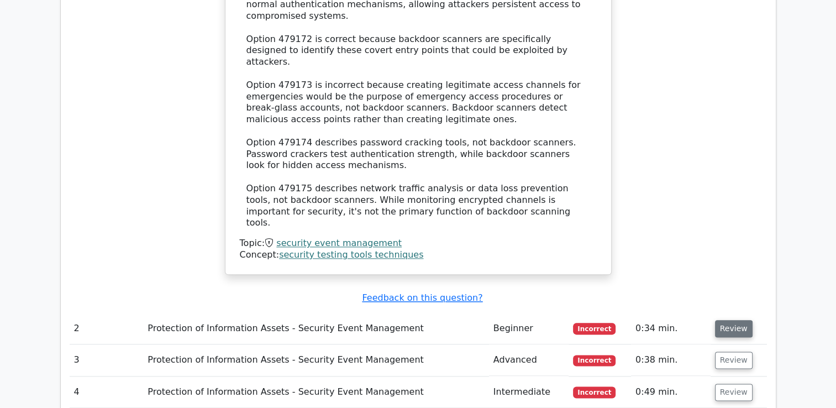
scroll to position [1238, 0]
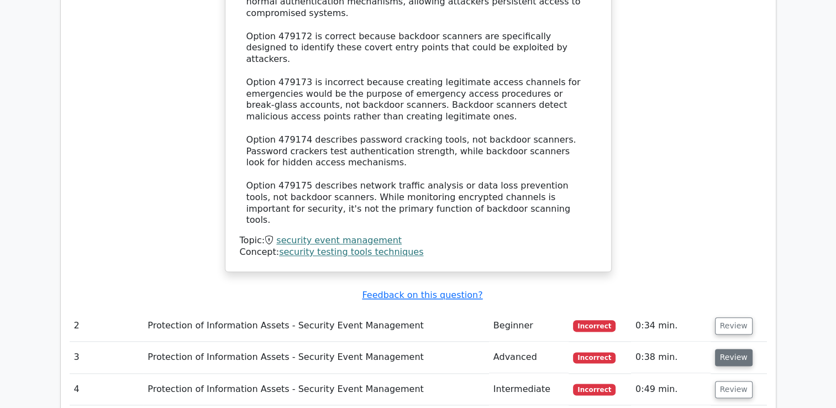
drag, startPoint x: 730, startPoint y: 269, endPoint x: 725, endPoint y: 252, distance: 17.7
click at [725, 342] on td "Review" at bounding box center [739, 358] width 56 height 32
click at [721, 349] on button "Review" at bounding box center [734, 357] width 38 height 17
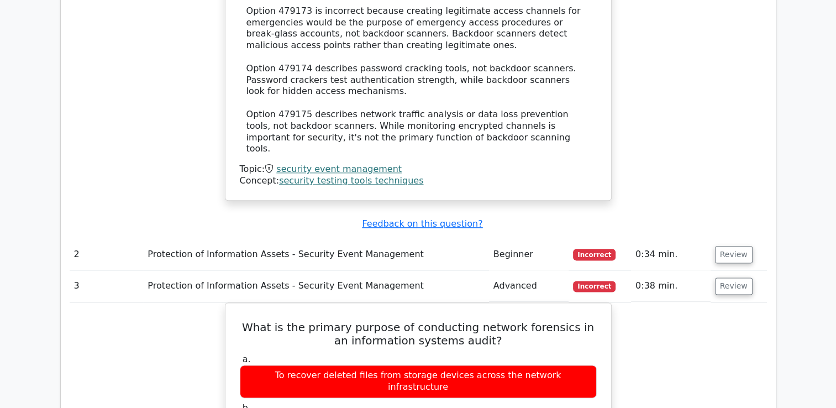
scroll to position [1322, 0]
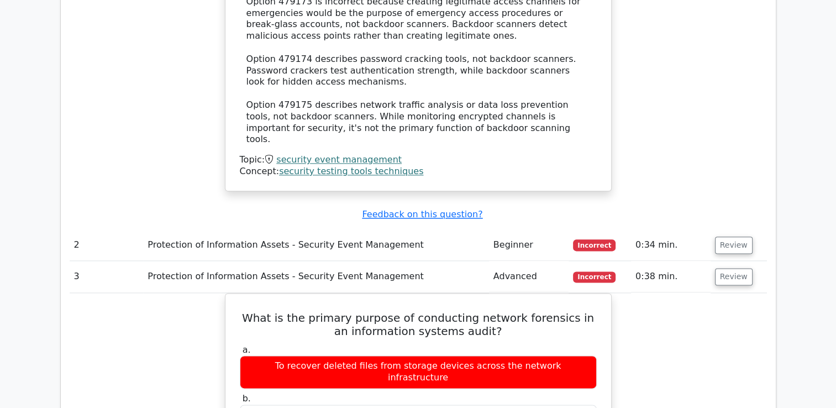
drag, startPoint x: 835, startPoint y: 248, endPoint x: 842, endPoint y: 272, distance: 25.5
click at [836, 272] on html "Go Premium [GEOGRAPHIC_DATA]" at bounding box center [418, 107] width 836 height 2858
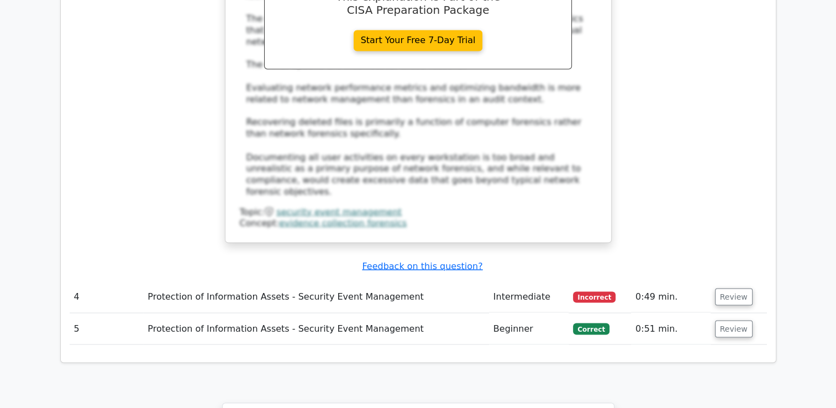
scroll to position [1929, 0]
click at [727, 289] on button "Review" at bounding box center [734, 297] width 38 height 17
